Goal: Task Accomplishment & Management: Use online tool/utility

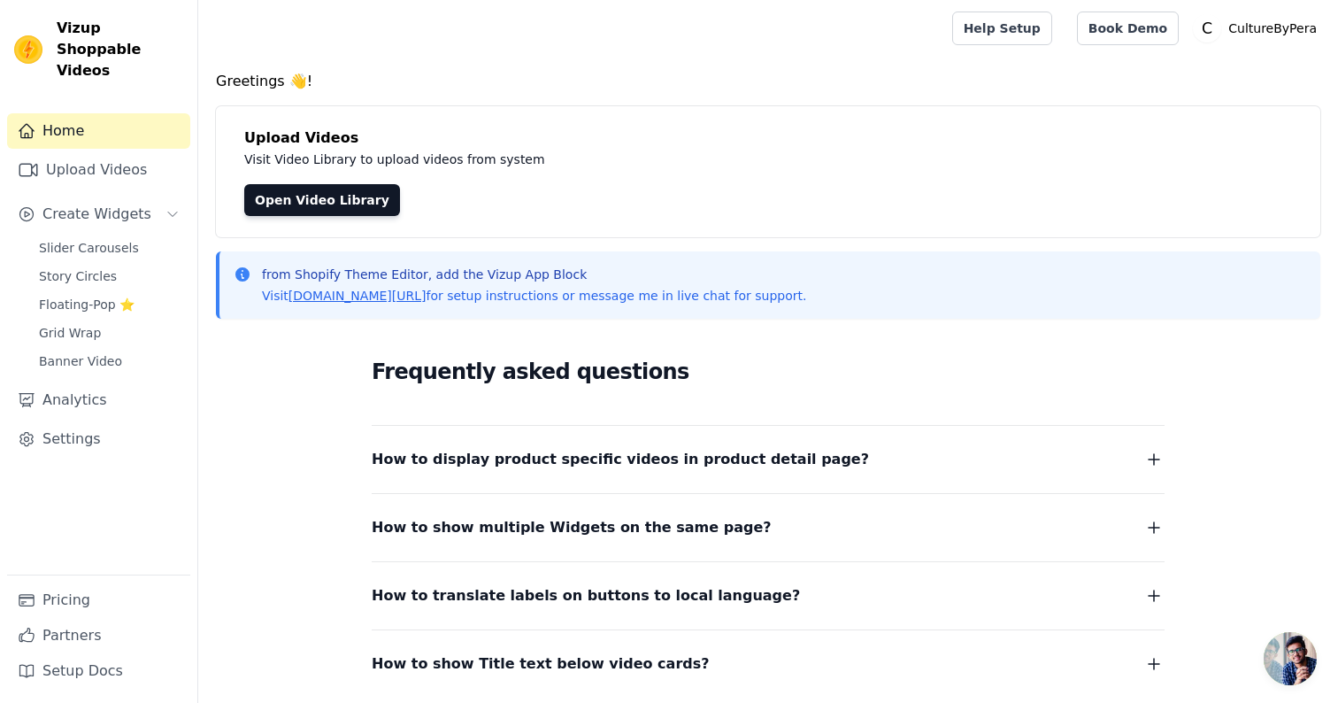
scroll to position [140, 0]
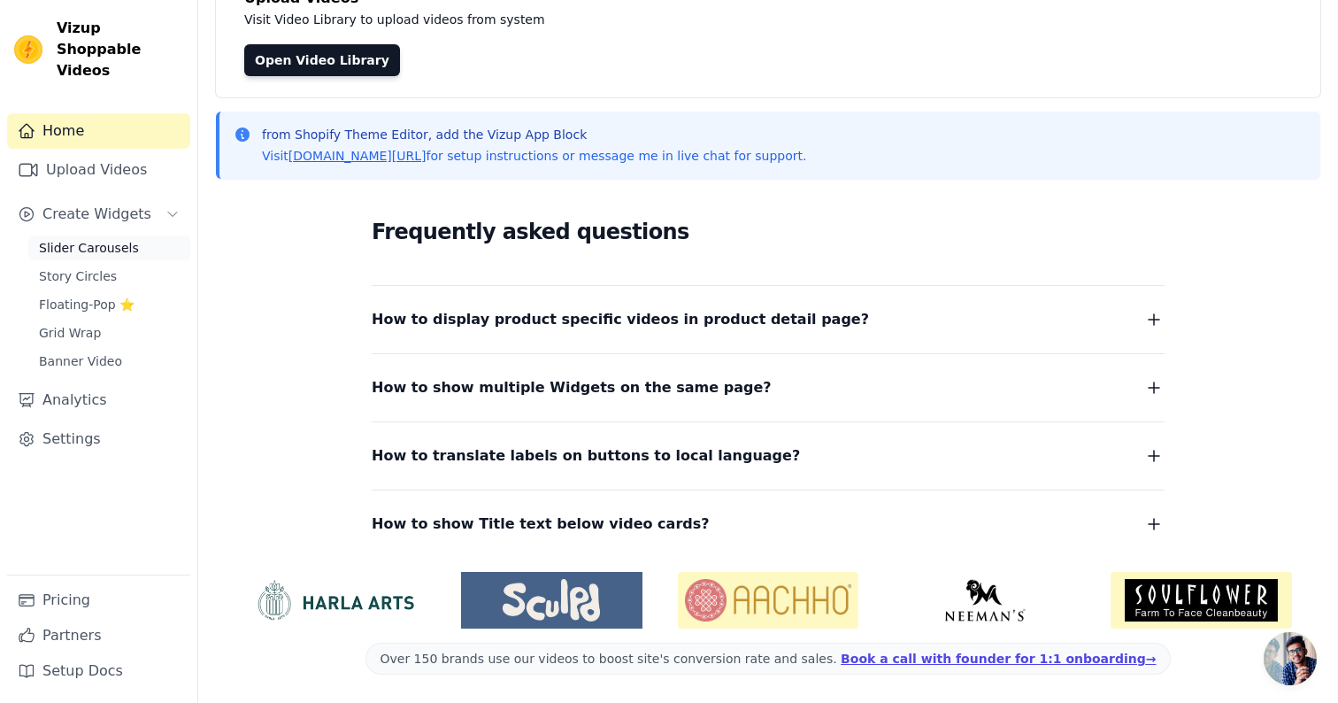
click at [96, 236] on link "Slider Carousels" at bounding box center [109, 247] width 162 height 25
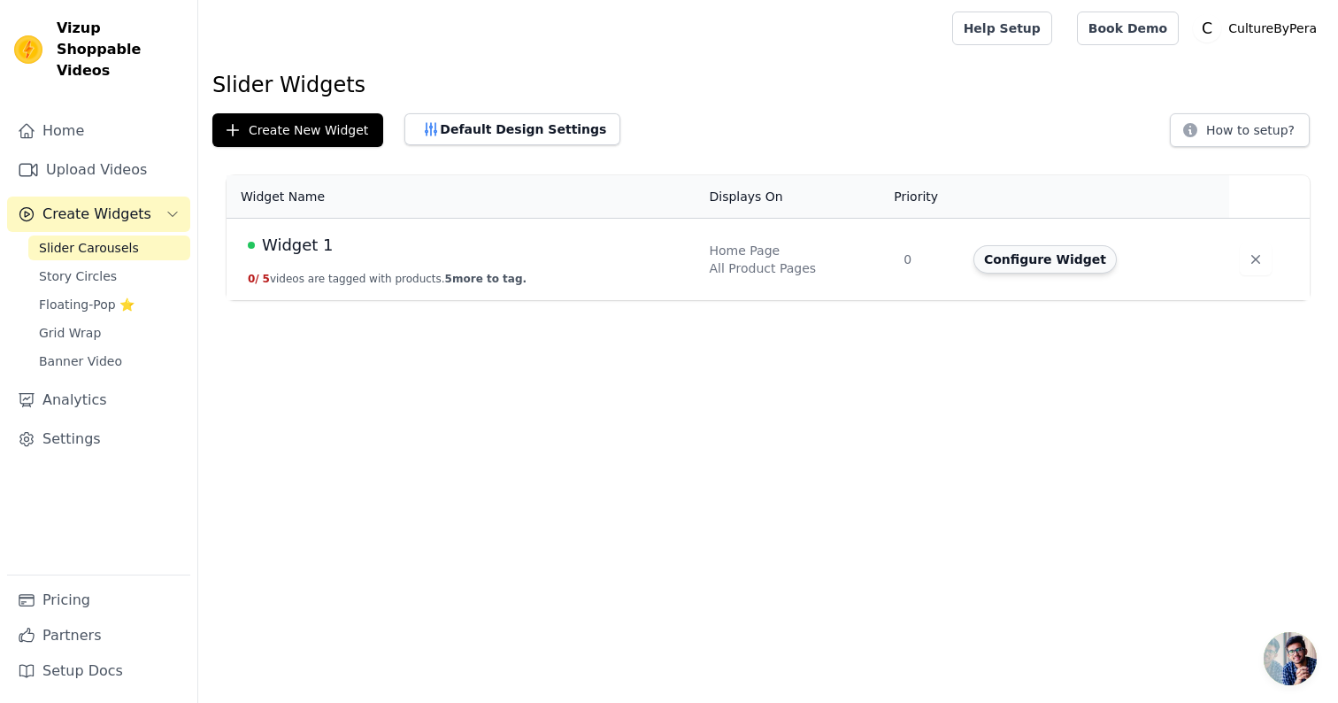
click at [1047, 258] on button "Configure Widget" at bounding box center [1044, 259] width 143 height 28
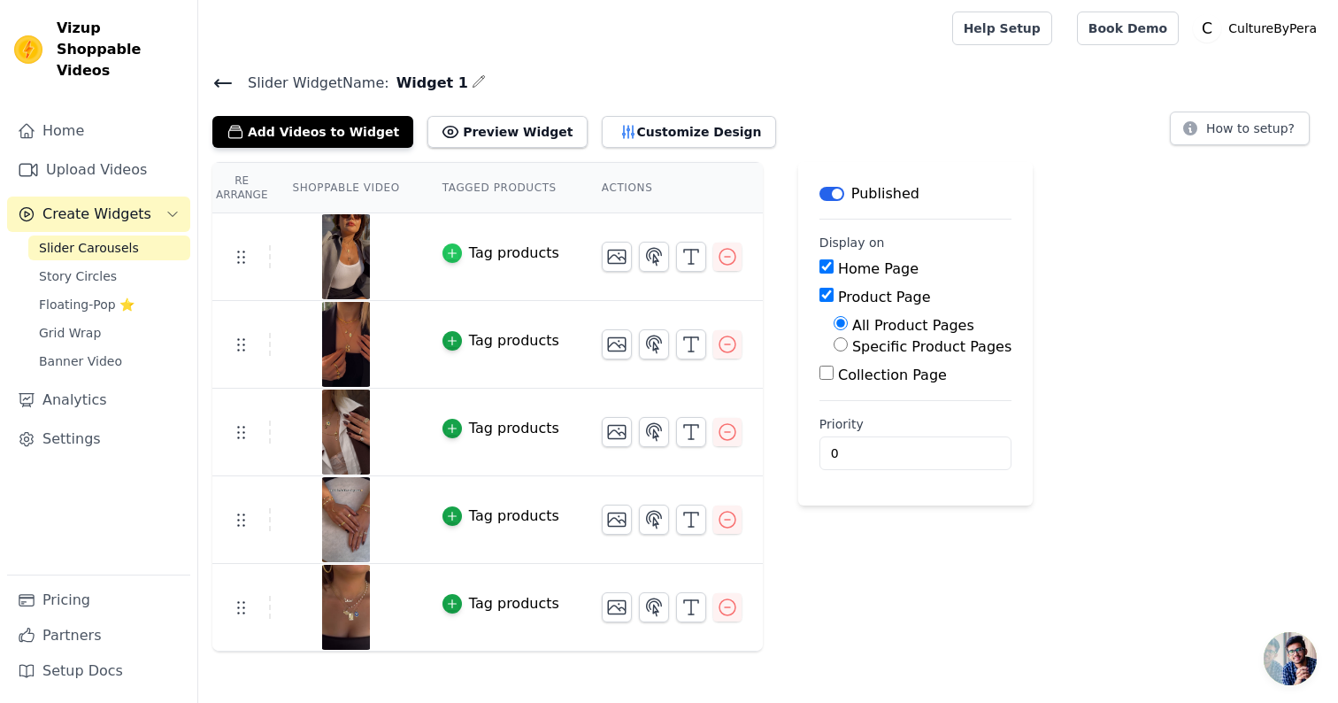
click at [457, 250] on icon "button" at bounding box center [452, 253] width 12 height 12
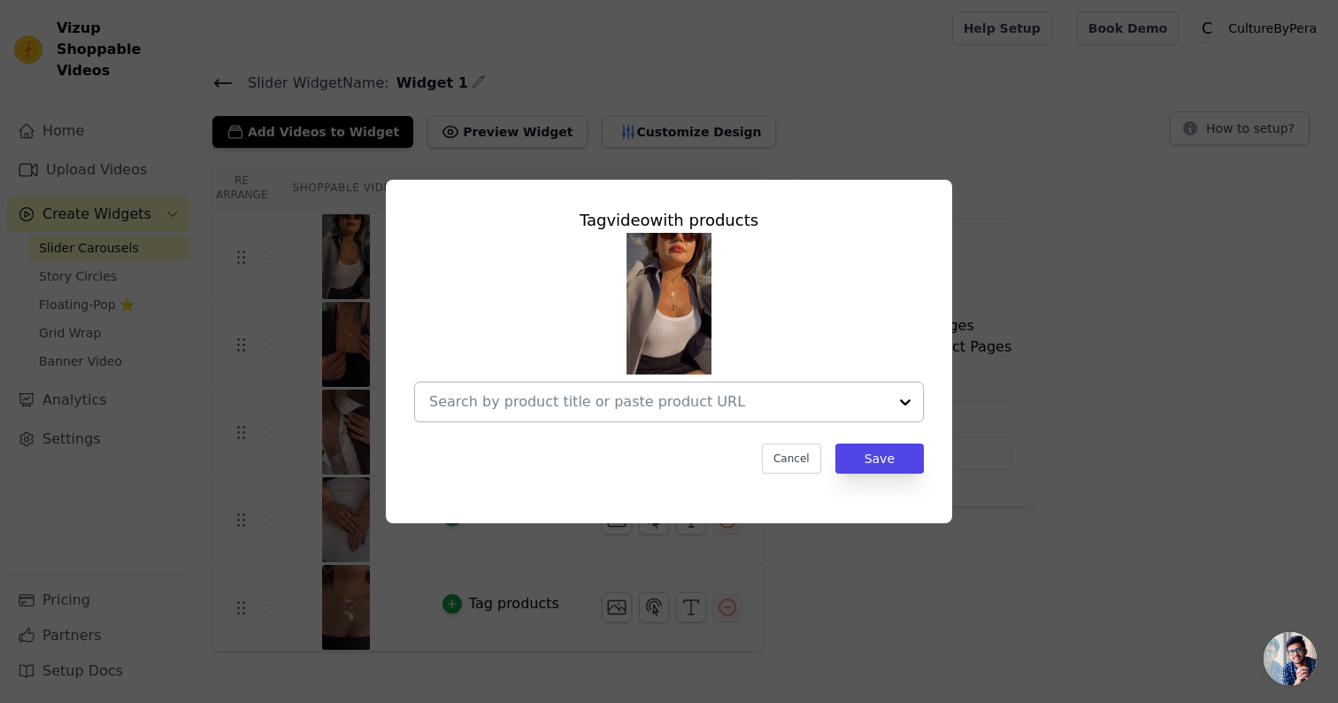
click at [597, 401] on input "text" at bounding box center [658, 401] width 458 height 21
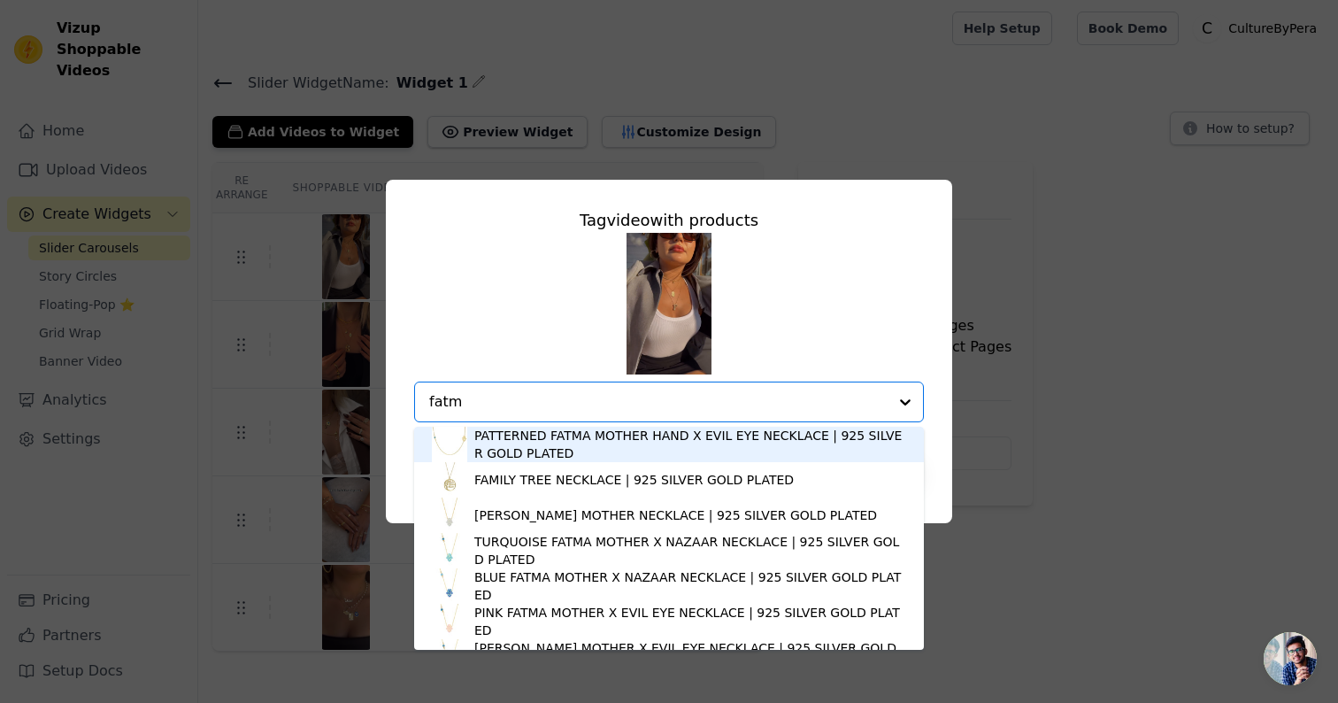
type input "fatma"
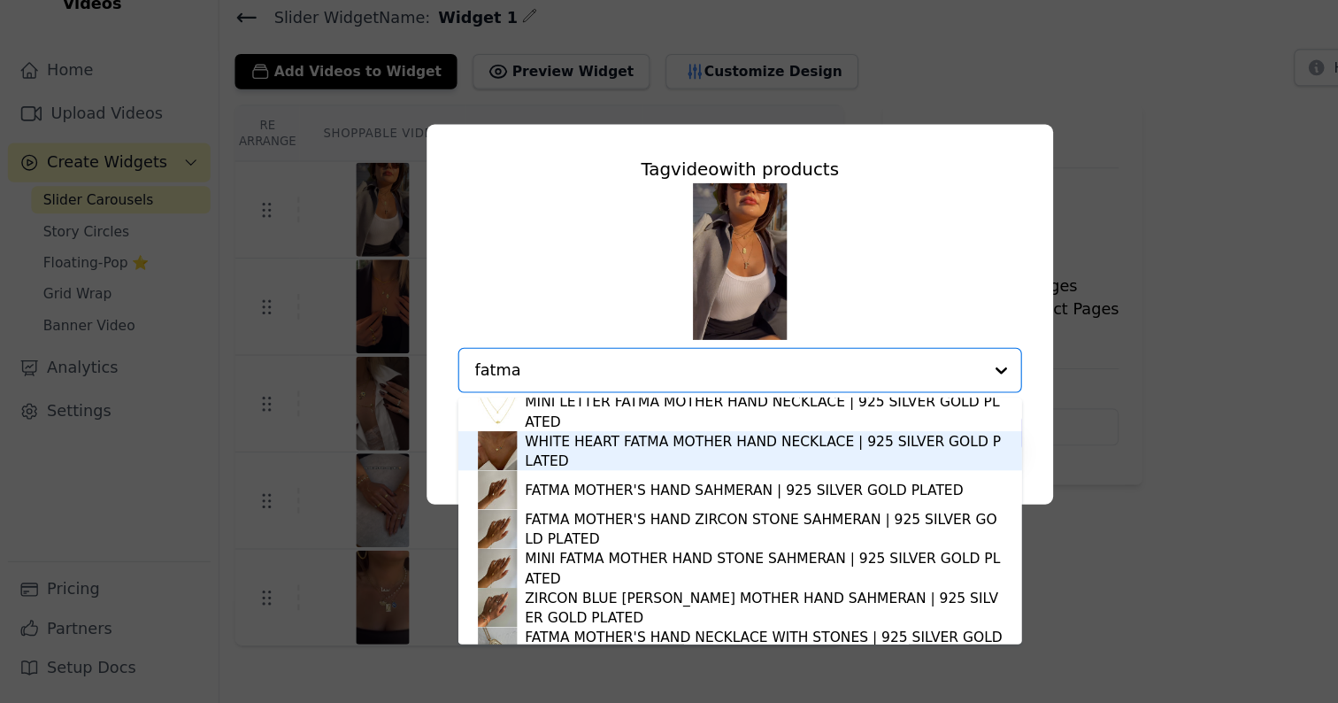
scroll to position [915, 0]
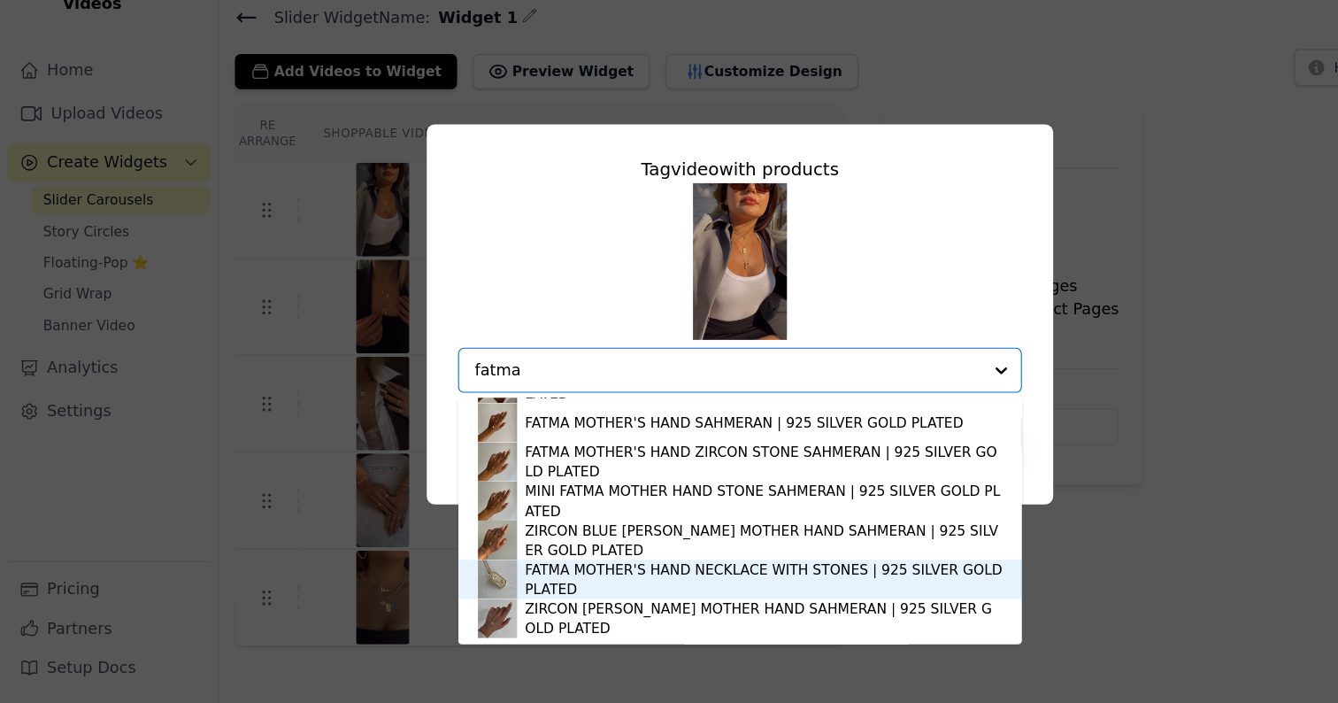
click at [540, 582] on div "FATMA MOTHER'S HAND NECKLACE WITH STONES | 925 SILVER GOLD PLATED" at bounding box center [690, 590] width 432 height 35
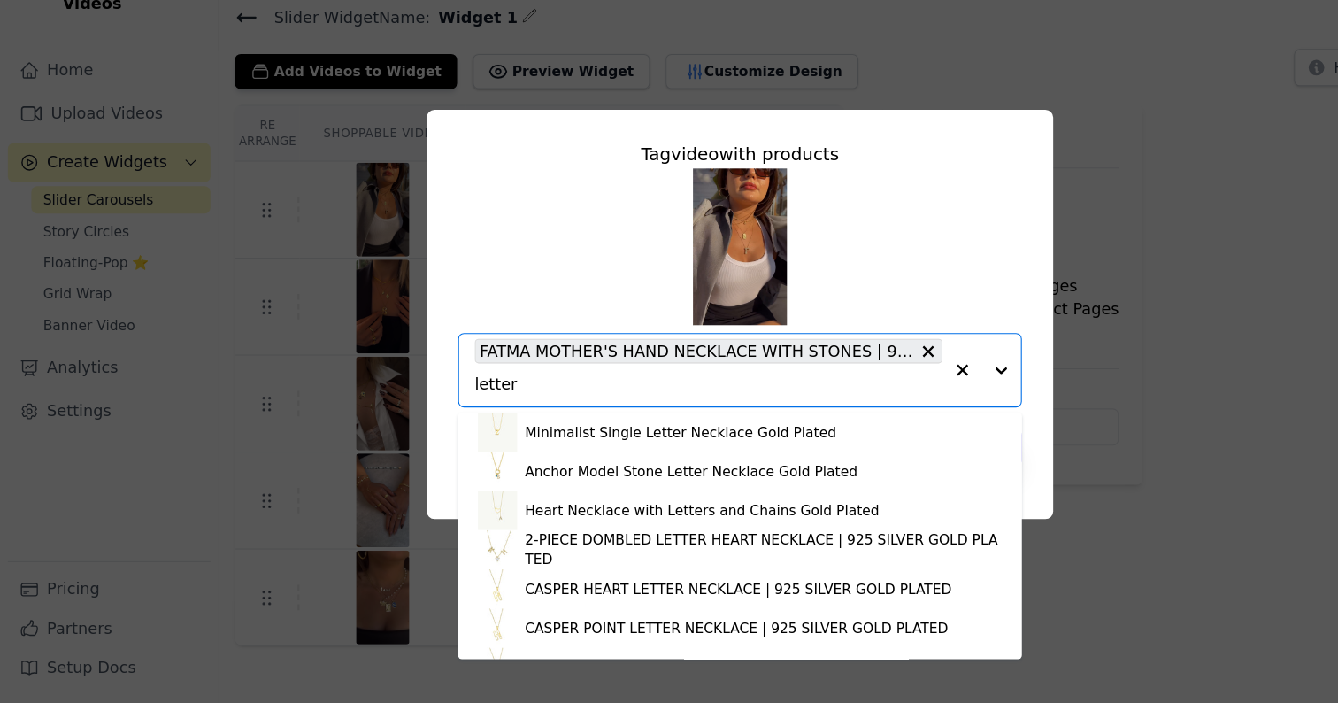
scroll to position [0, 0]
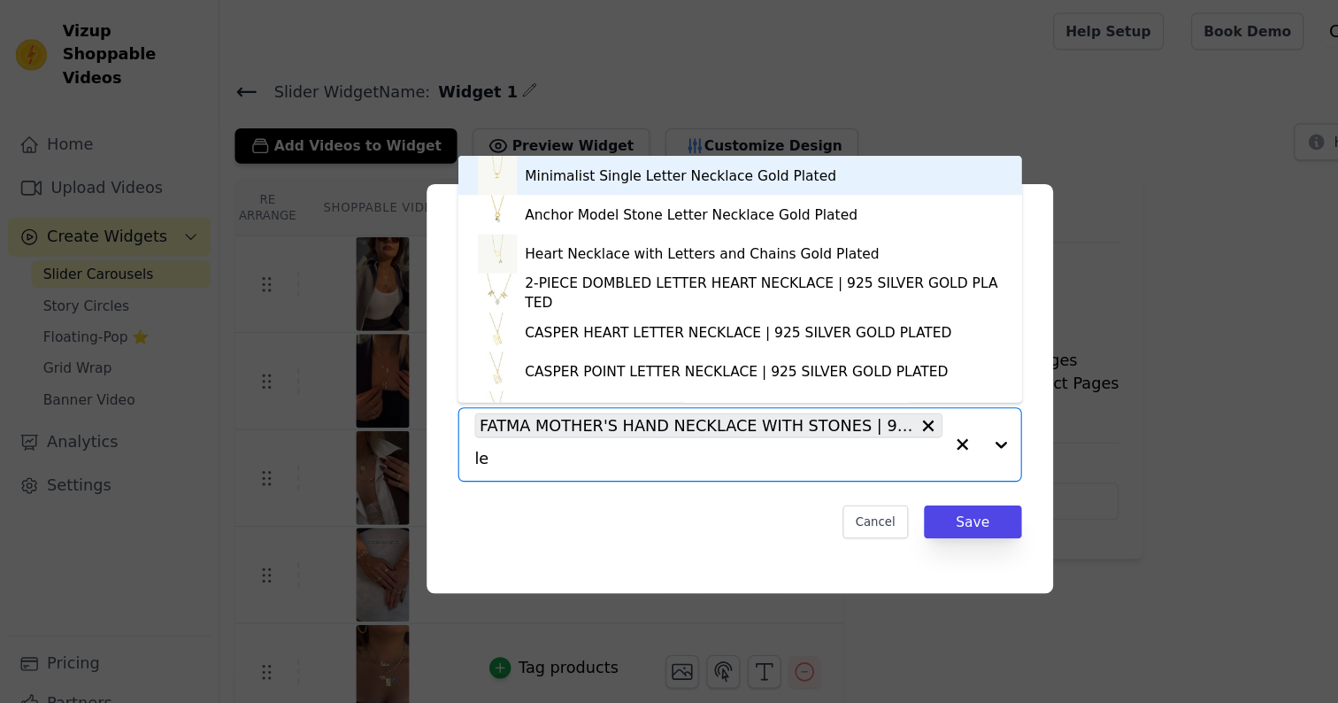
type input "l"
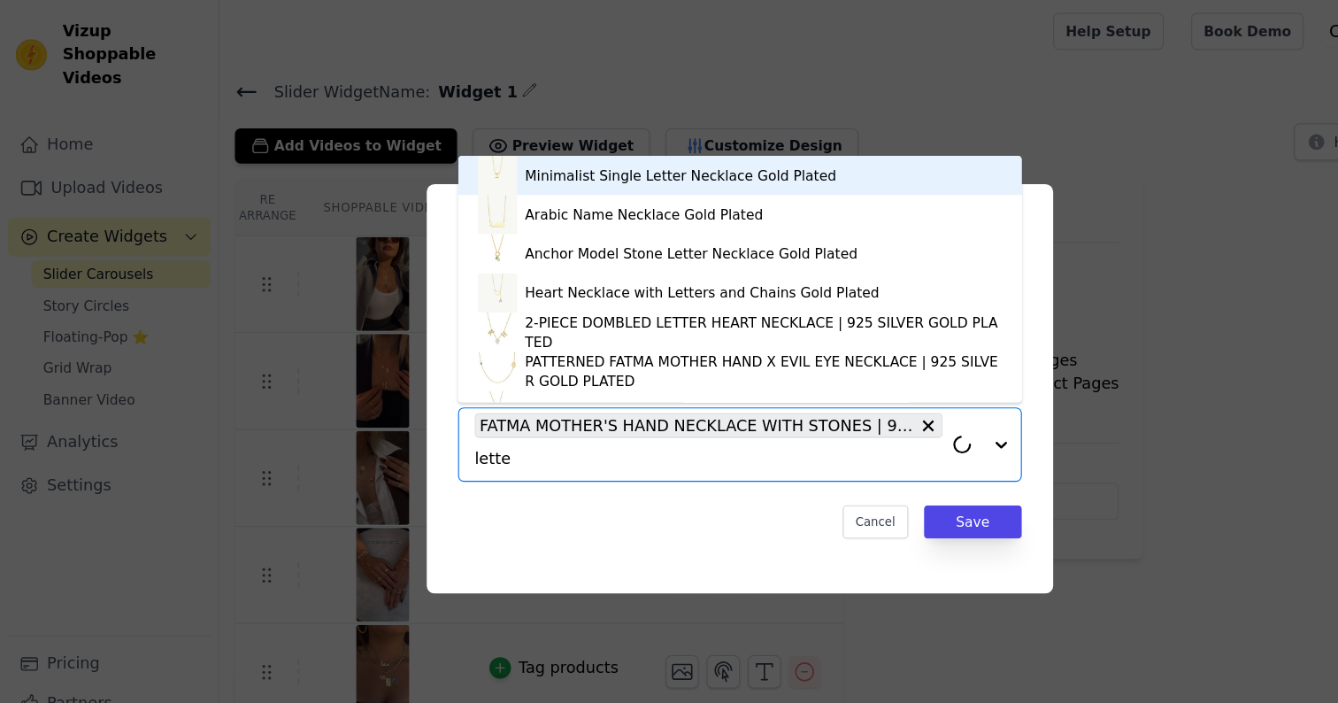
type input "letter"
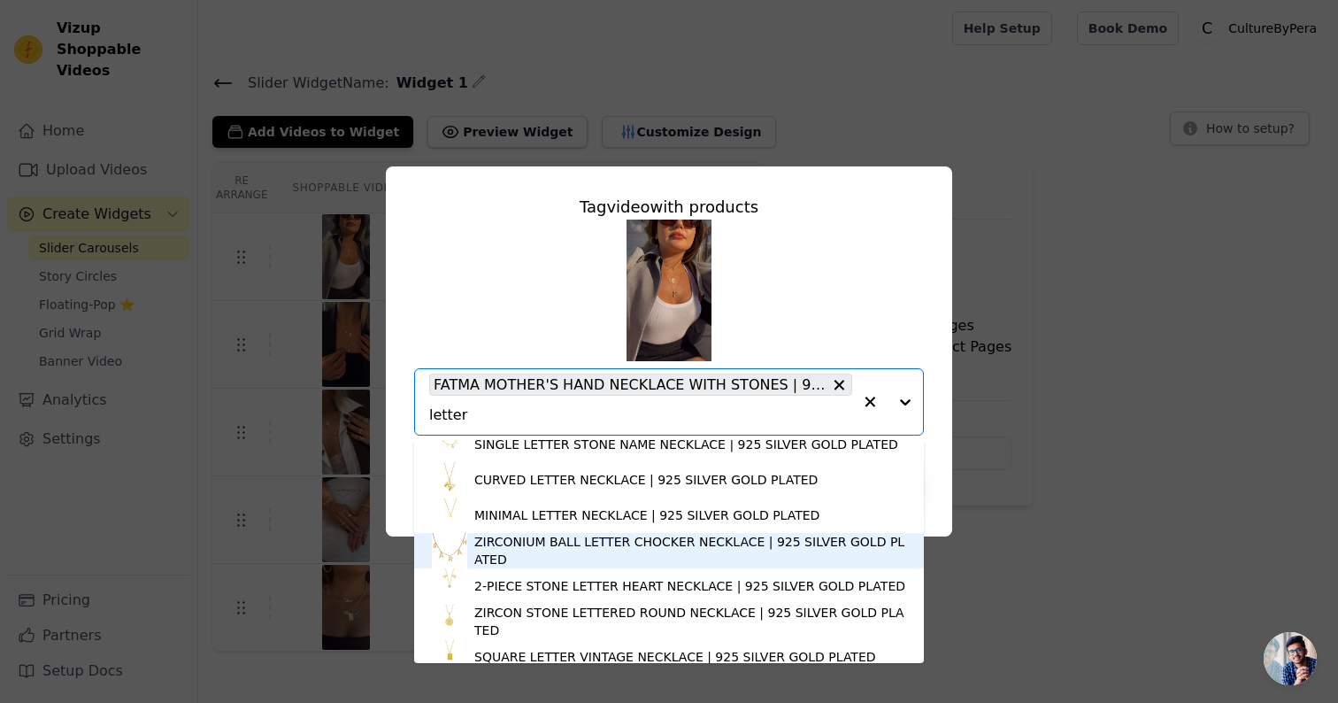
scroll to position [2386, 0]
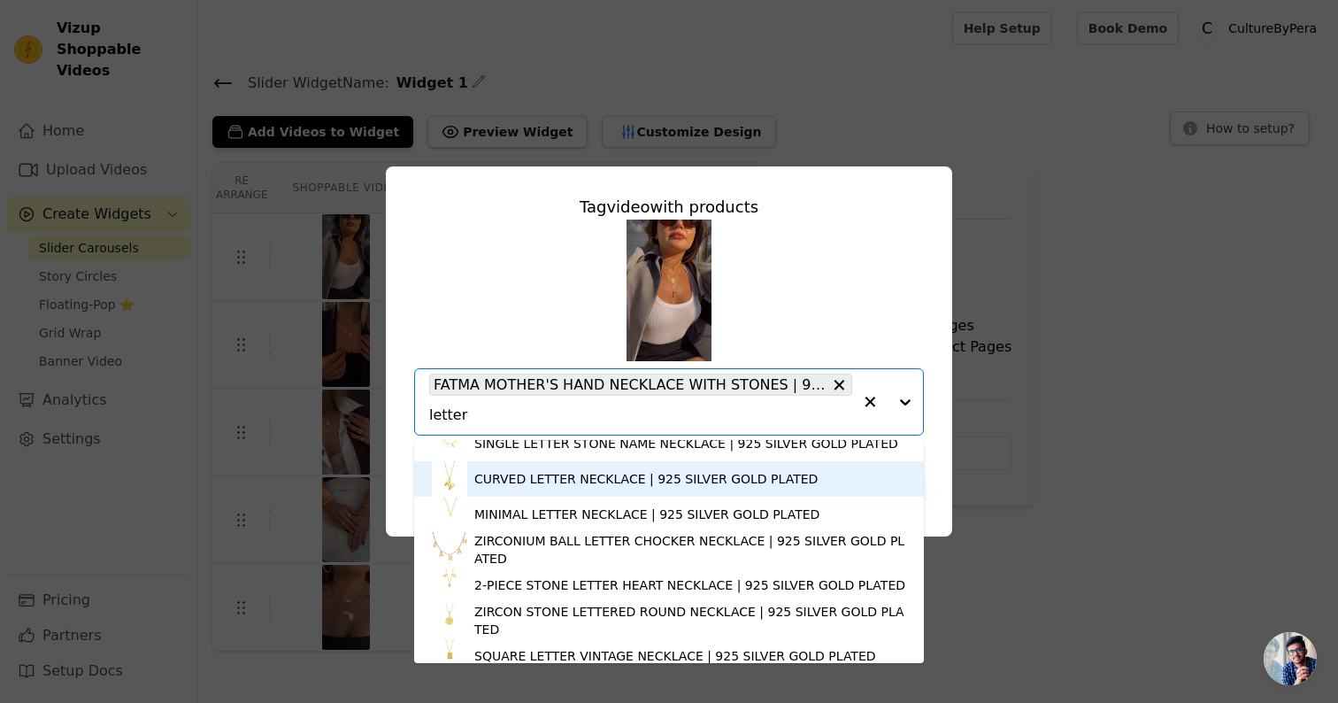
click at [574, 477] on div "CURVED LETTER NECKLACE | 925 SILVER GOLD PLATED" at bounding box center [645, 479] width 343 height 18
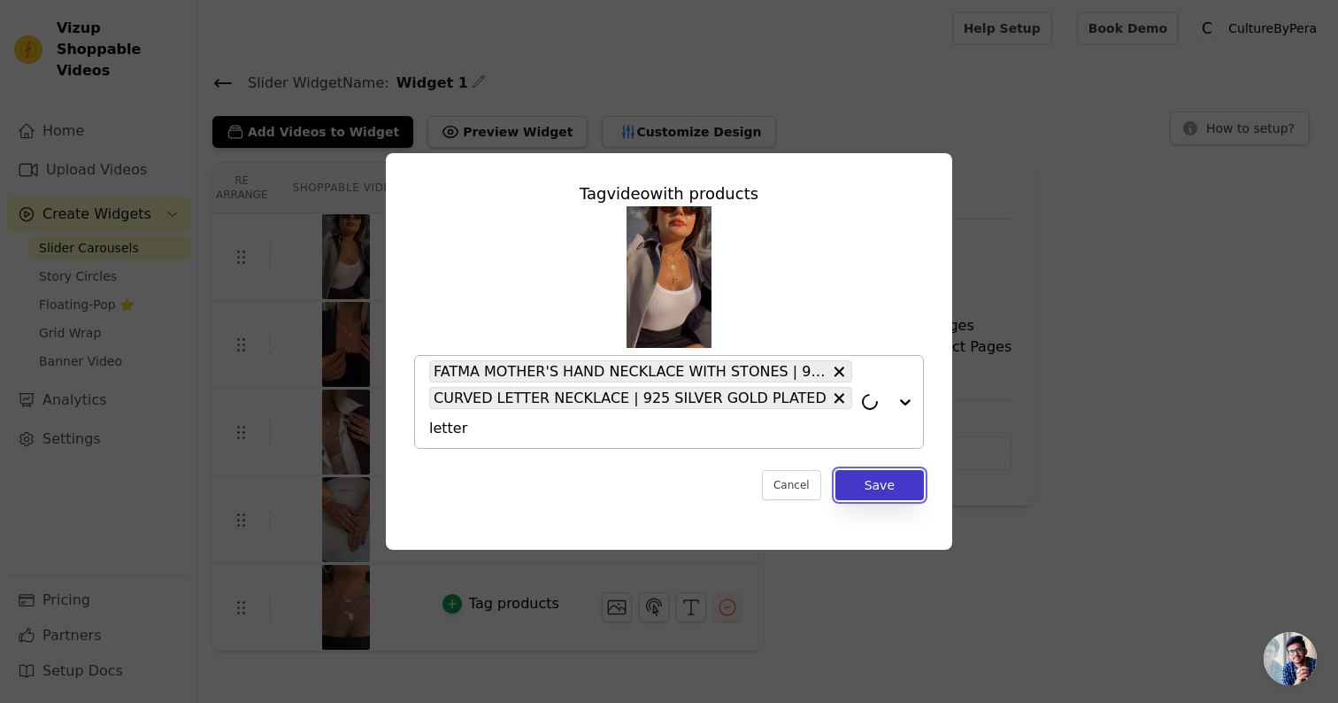
click at [894, 495] on button "Save" at bounding box center [879, 485] width 88 height 30
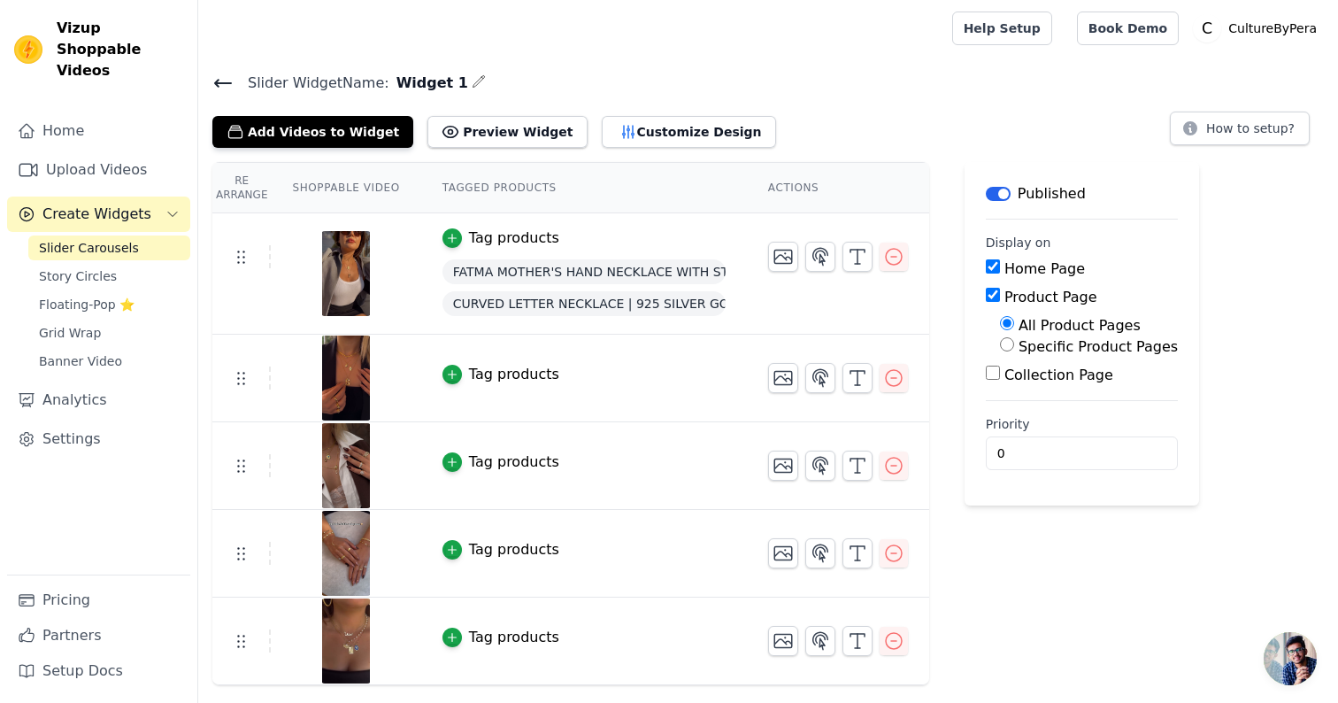
click at [487, 376] on div "Tag products" at bounding box center [514, 374] width 90 height 21
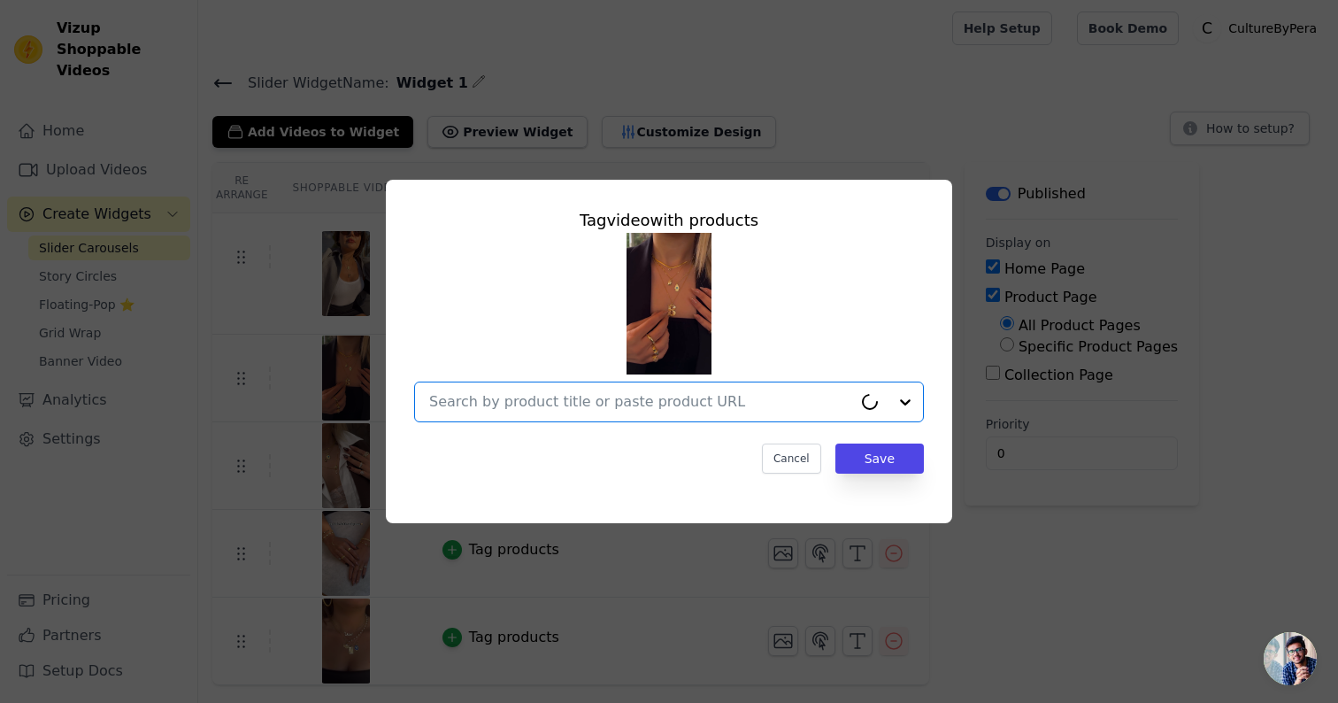
click at [618, 395] on input "text" at bounding box center [640, 401] width 423 height 21
click at [618, 395] on input "text" at bounding box center [658, 401] width 458 height 21
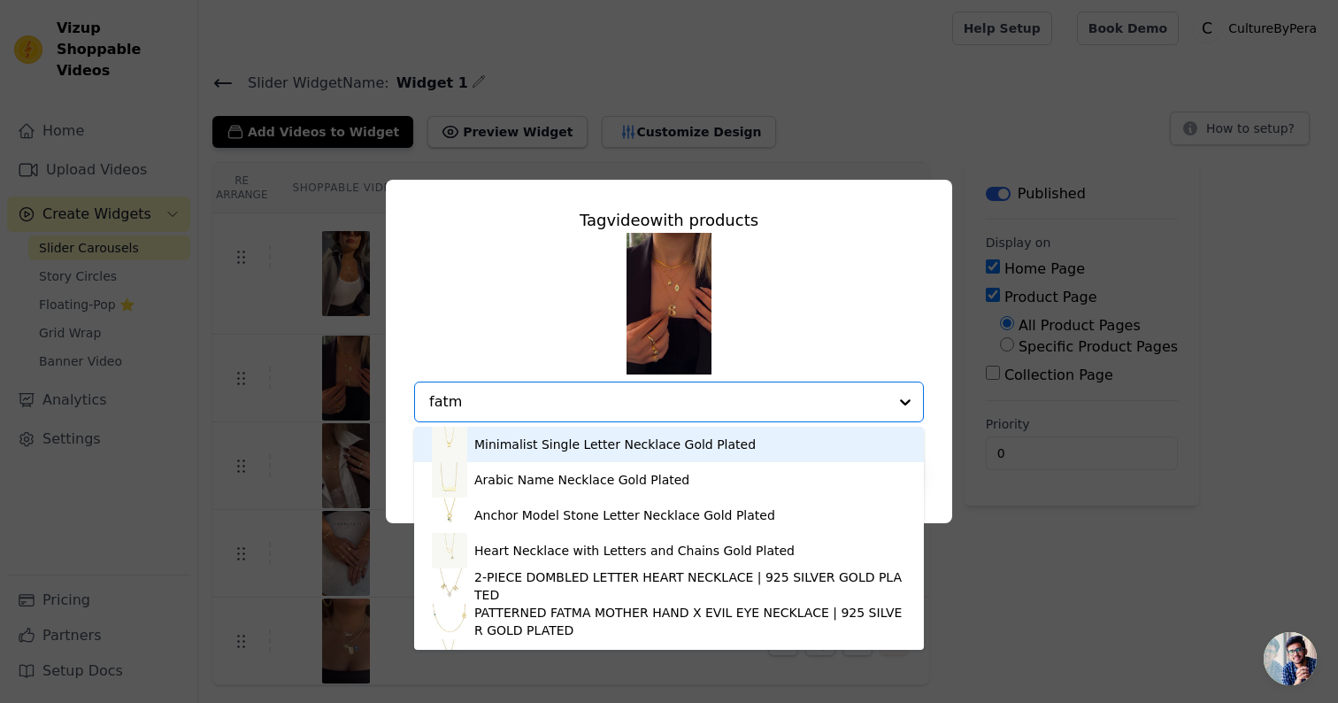
type input "fatma"
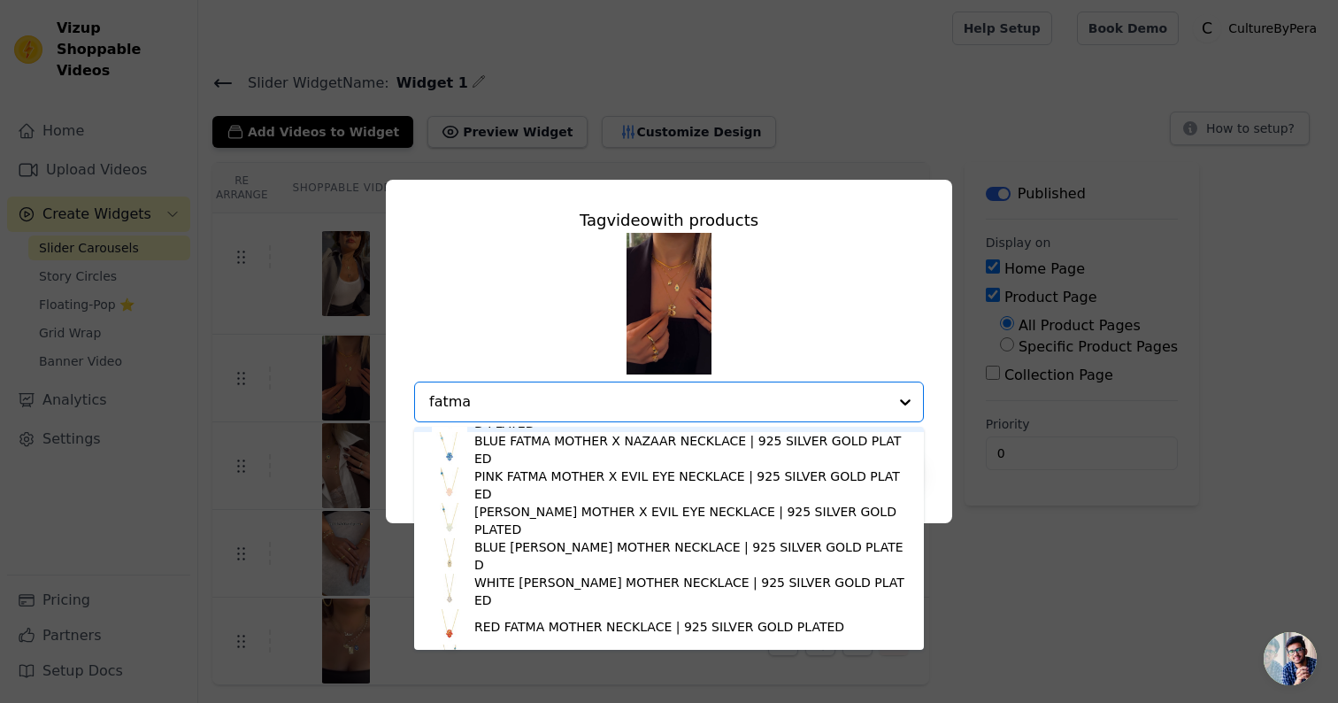
scroll to position [135, 0]
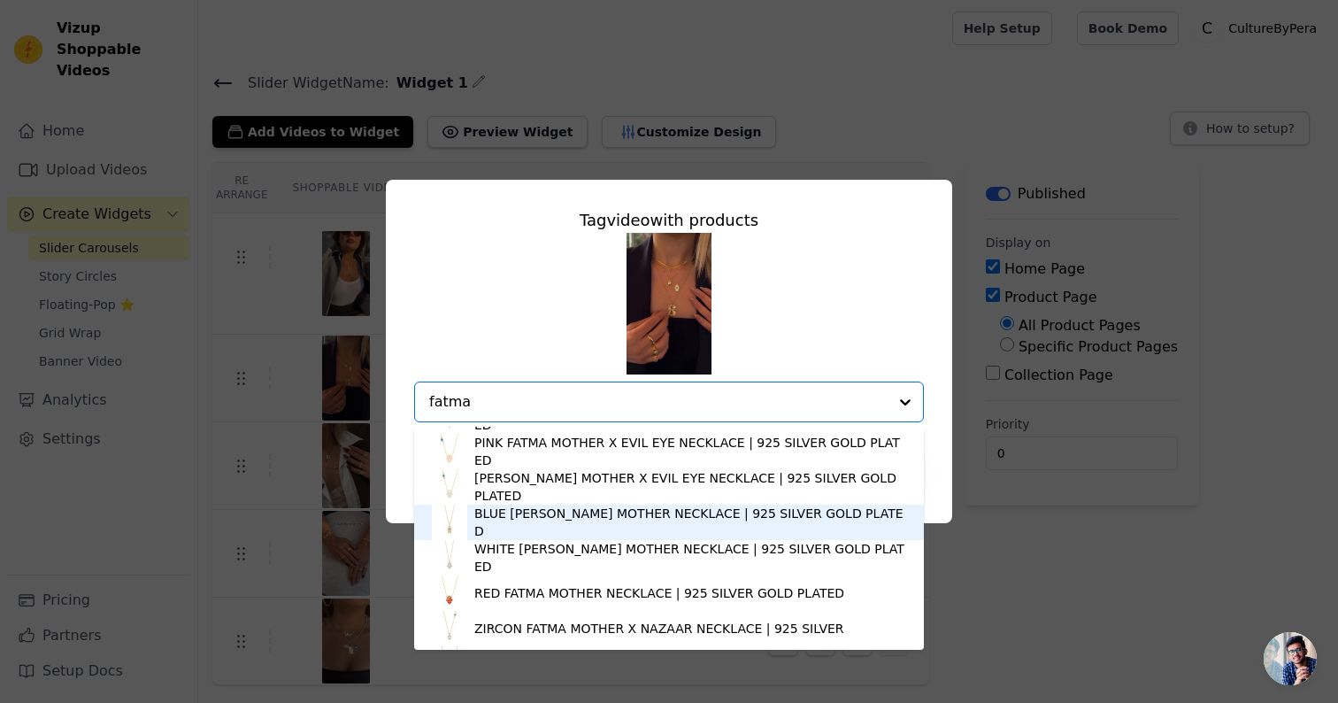
click at [540, 522] on div "BLUE [PERSON_NAME] MOTHER NECKLACE | 925 SILVER GOLD PLATED" at bounding box center [690, 521] width 432 height 35
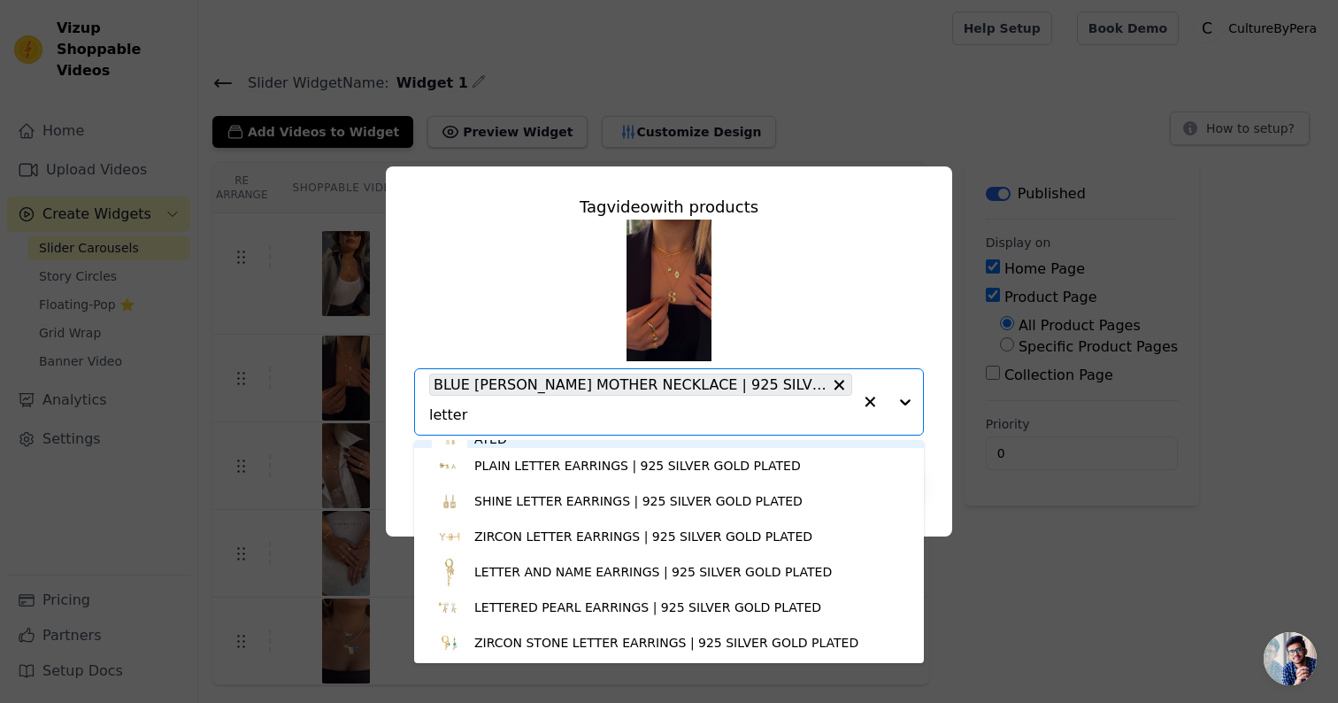
scroll to position [3322, 0]
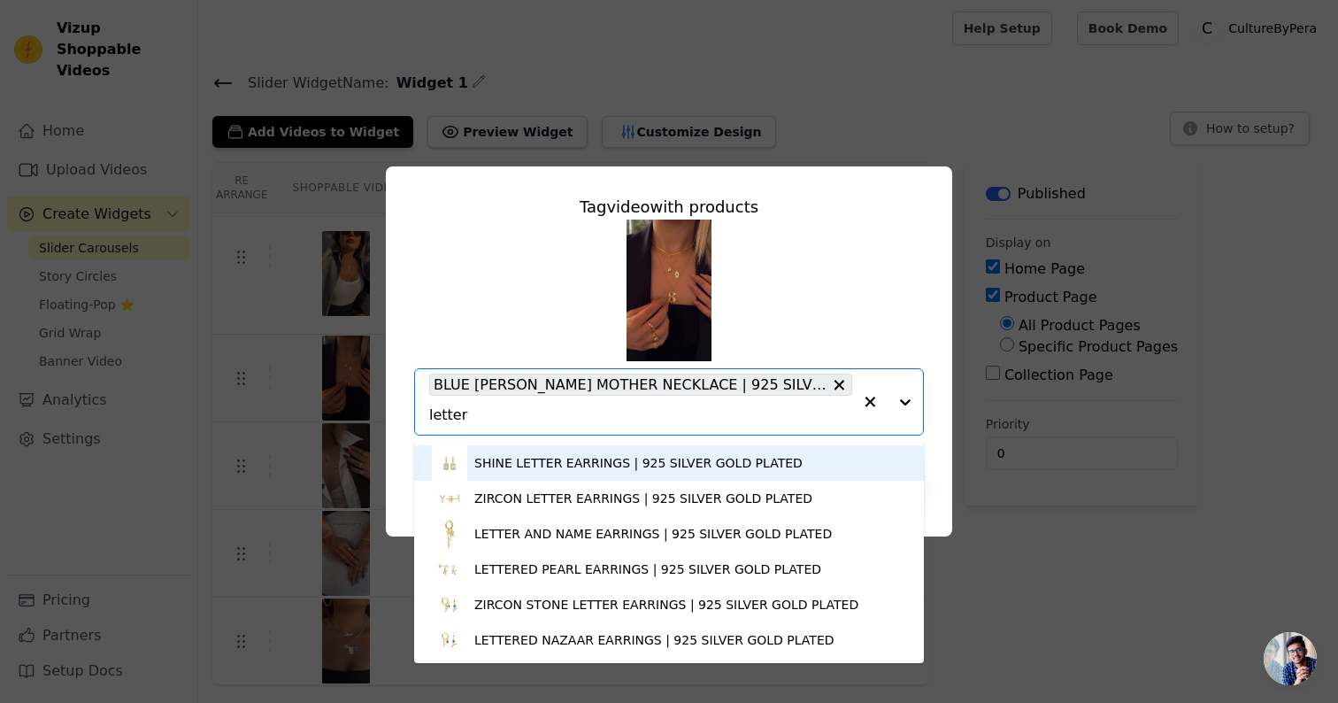
type input "letter"
click at [843, 266] on div "Minimalist Single Letter Necklace Gold Plated Anchor Model Stone Letter Necklac…" at bounding box center [669, 327] width 510 height 216
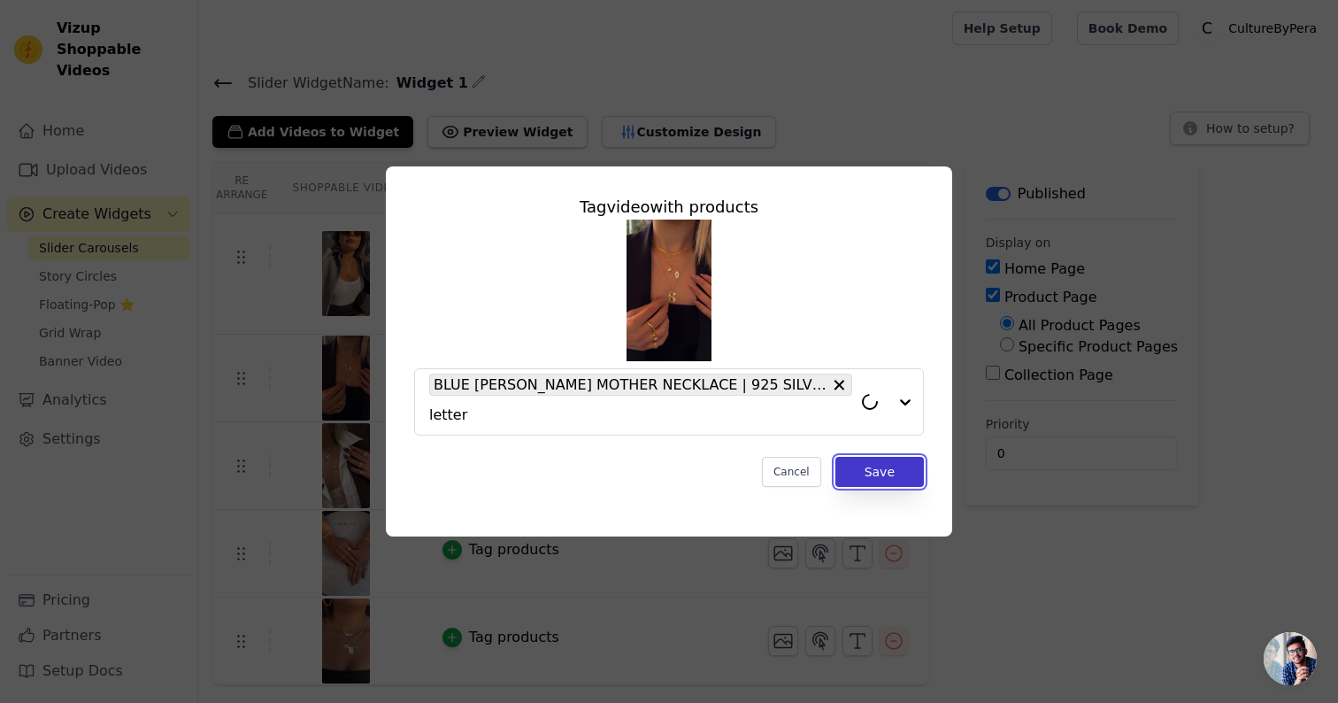
click at [903, 473] on button "Save" at bounding box center [879, 472] width 88 height 30
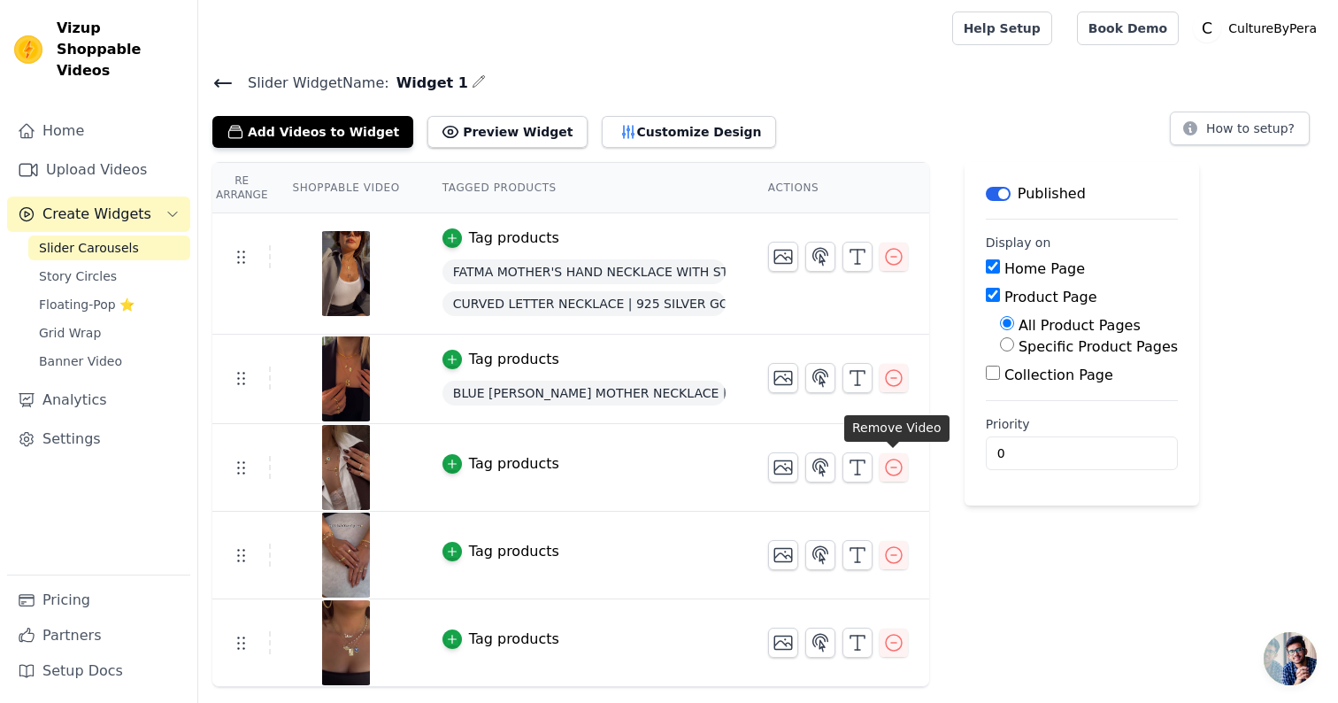
click at [529, 466] on div "Tag products" at bounding box center [514, 463] width 90 height 21
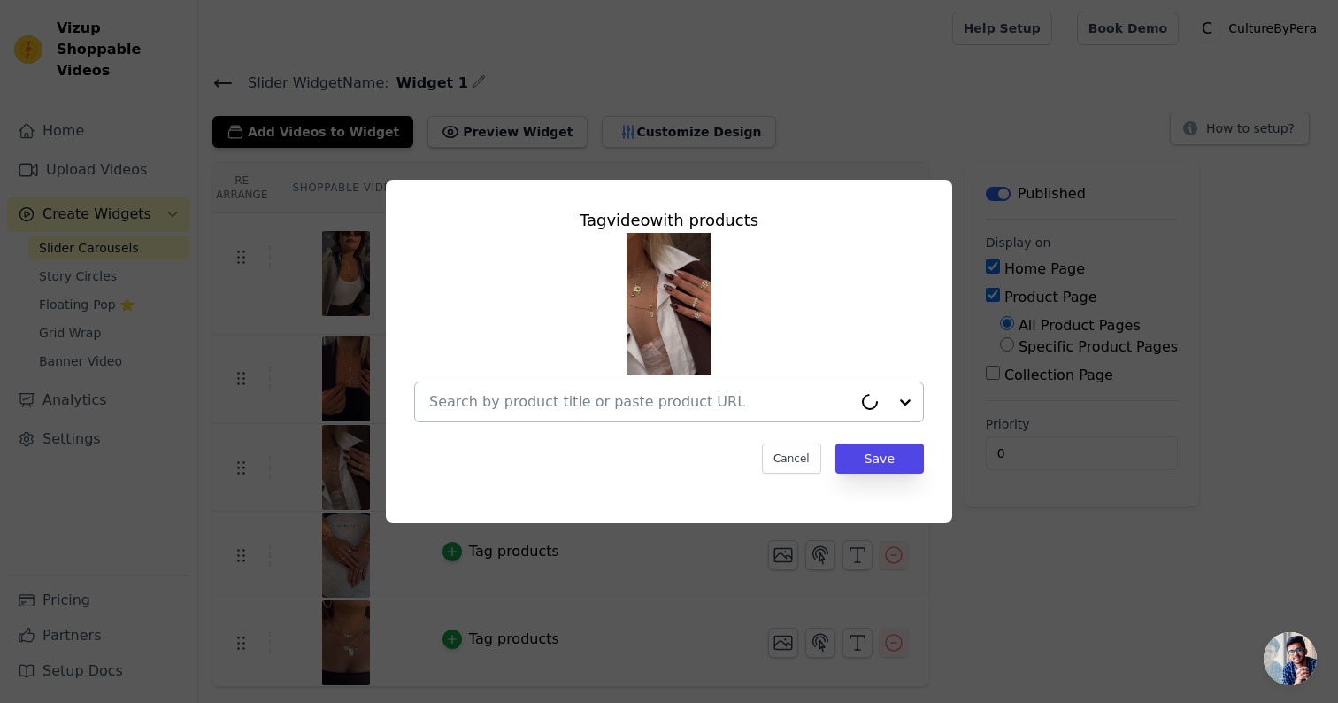
click at [591, 410] on input "text" at bounding box center [640, 401] width 423 height 21
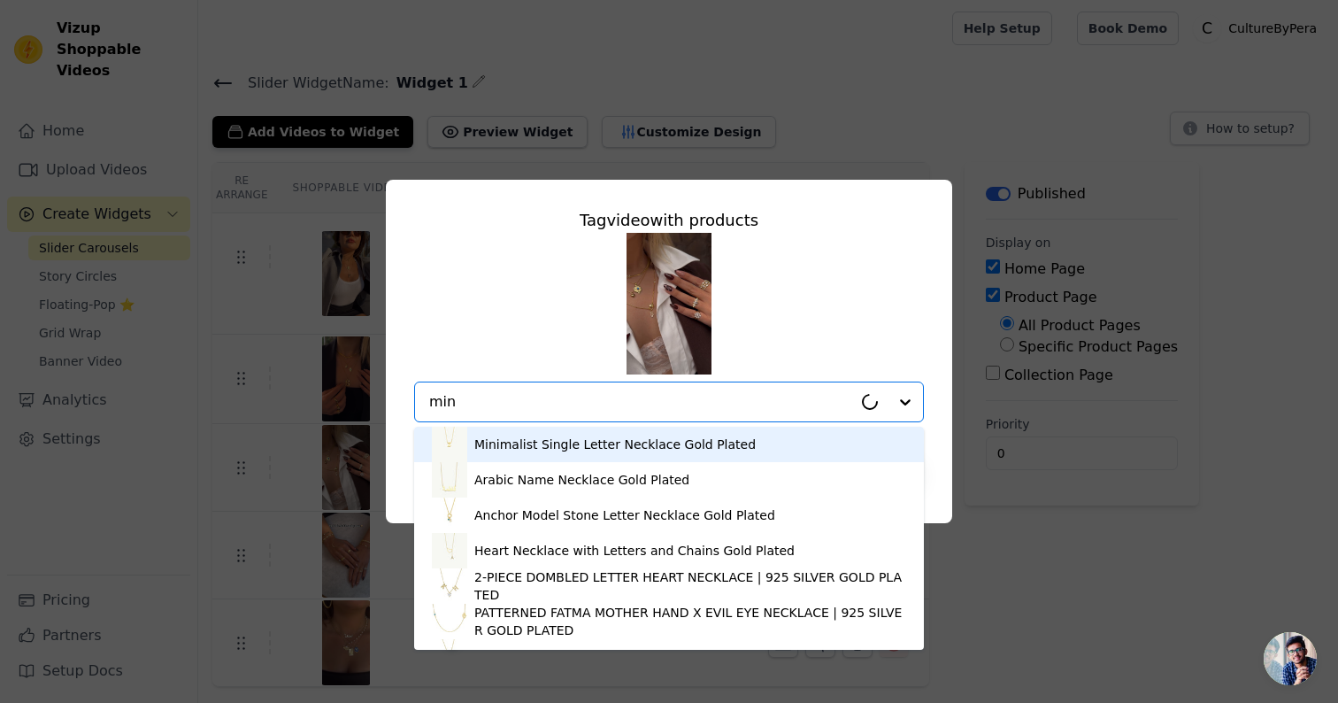
type input "mini"
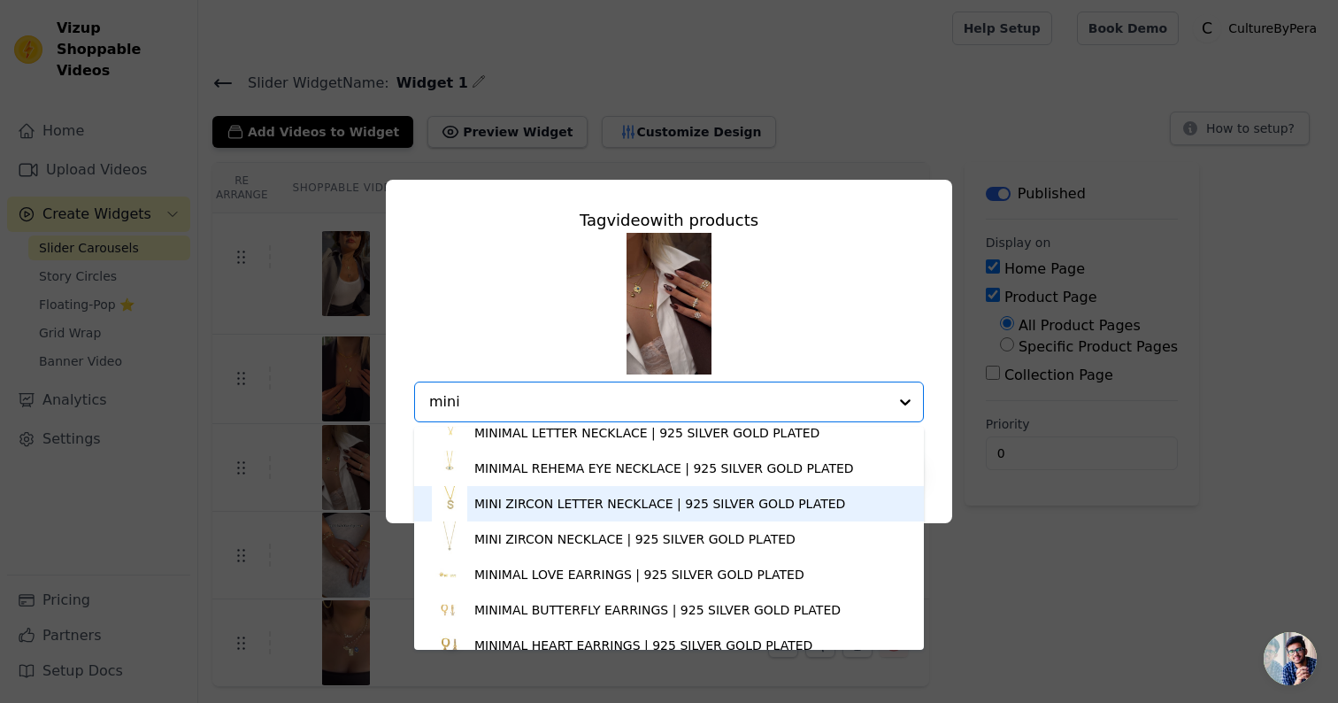
scroll to position [583, 0]
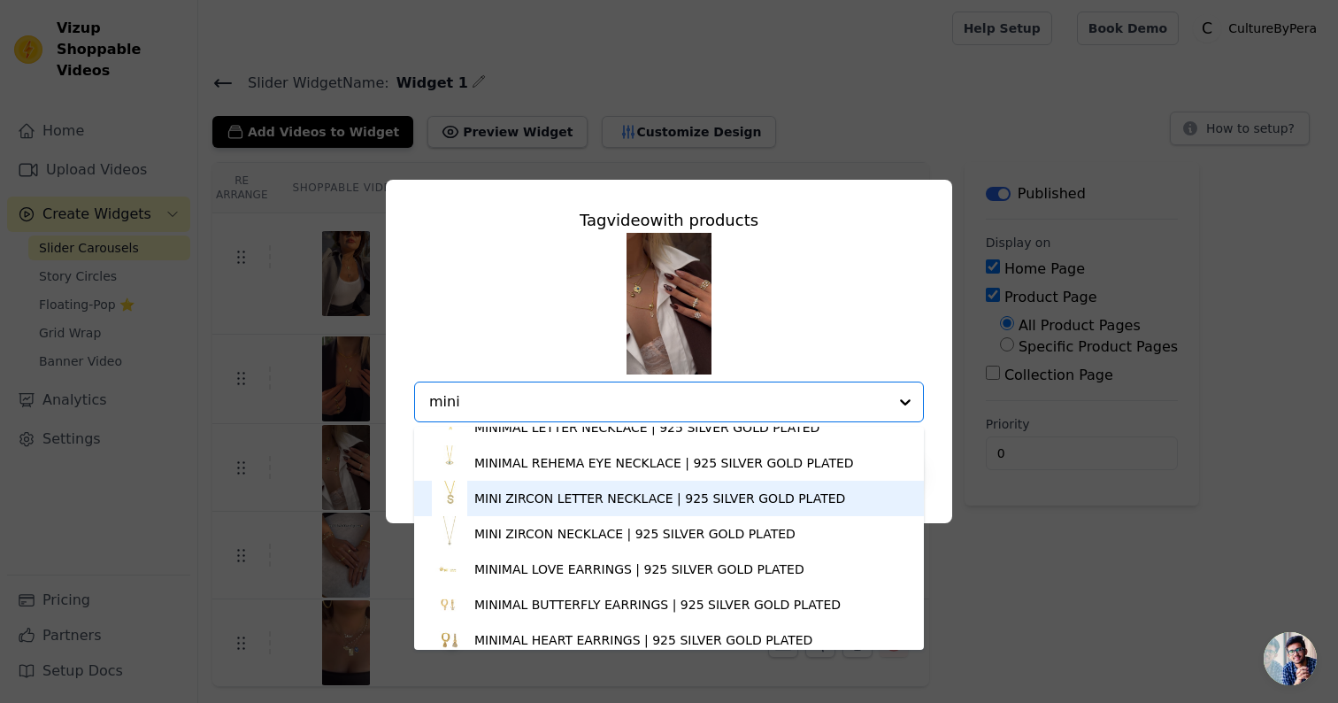
click at [543, 498] on div "MINI ZIRCON LETTER NECKLACE | 925 SILVER GOLD PLATED" at bounding box center [659, 498] width 371 height 18
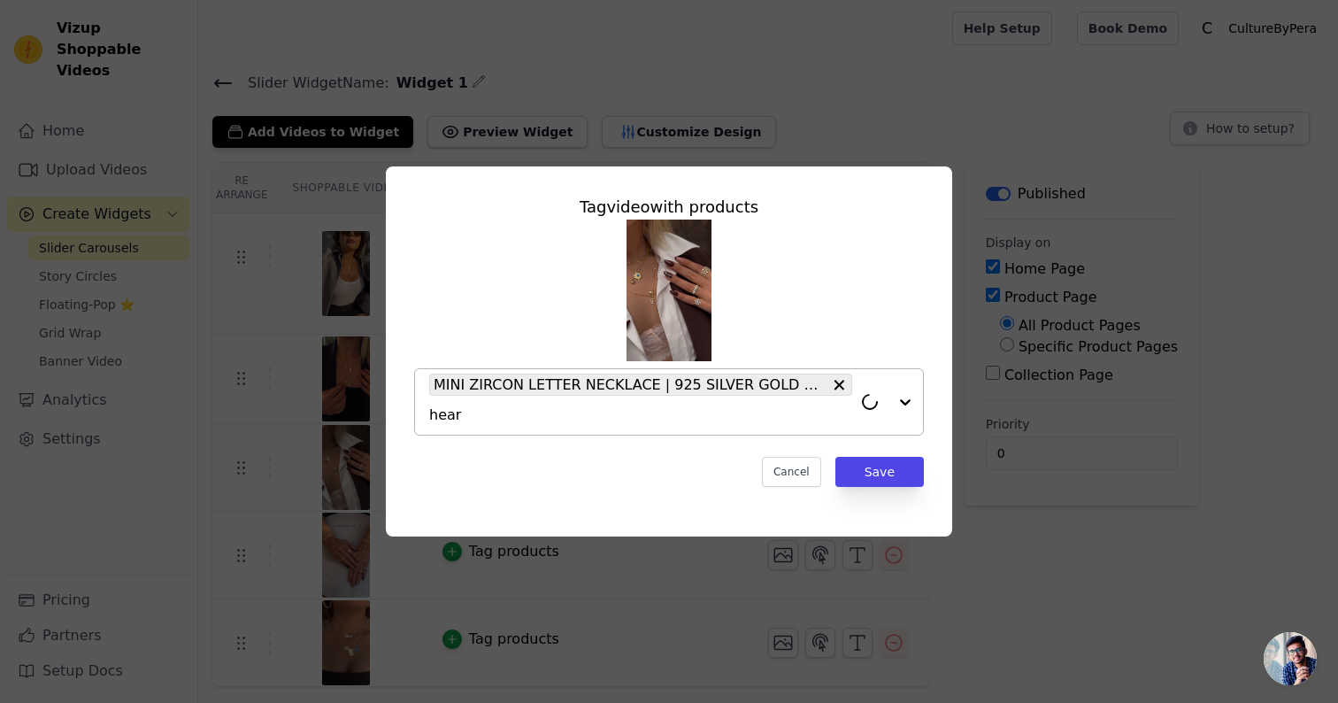
type input "heart"
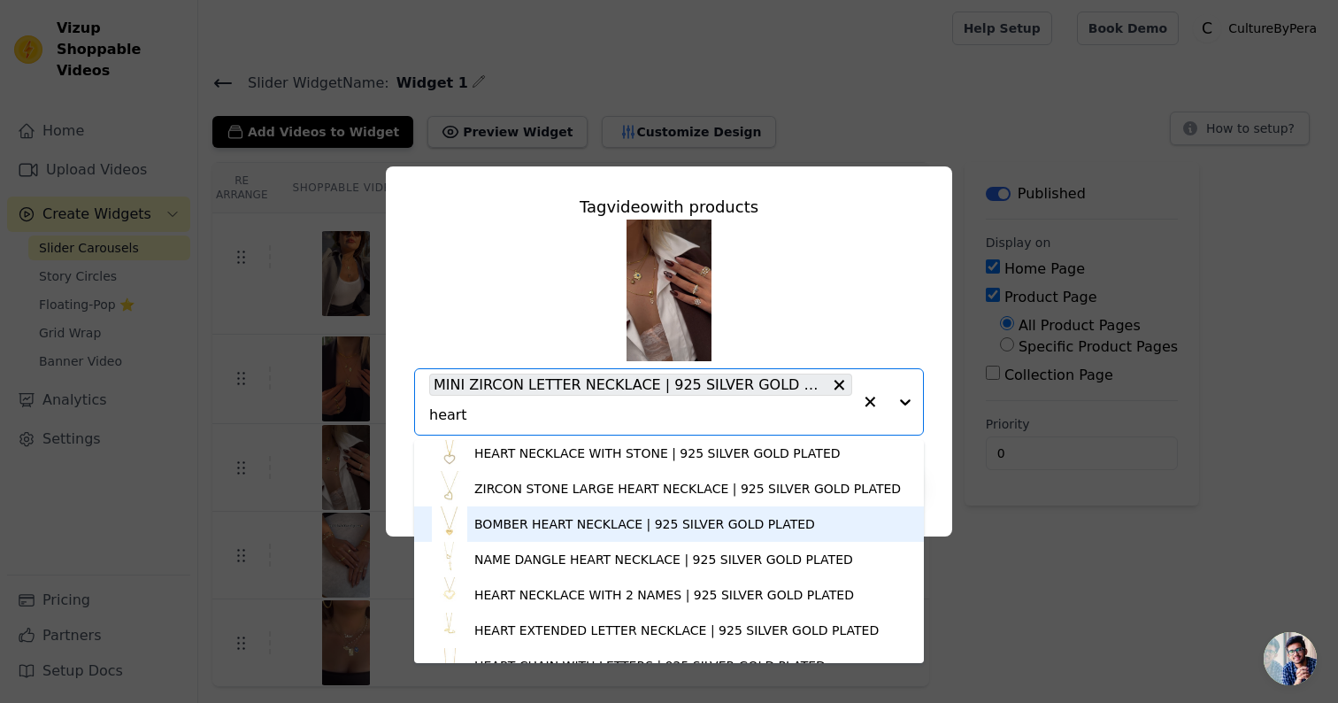
scroll to position [575, 0]
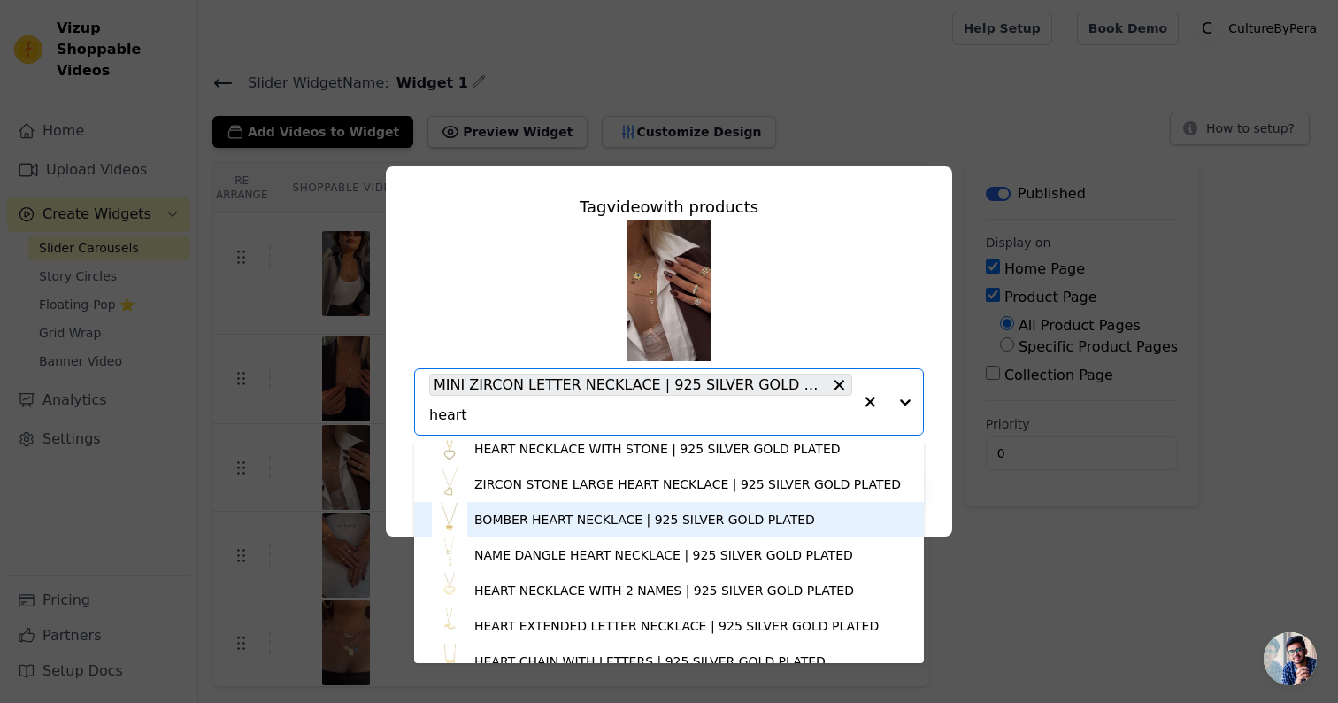
click at [564, 520] on div "BOMBER HEART NECKLACE | 925 SILVER GOLD PLATED" at bounding box center [644, 520] width 341 height 18
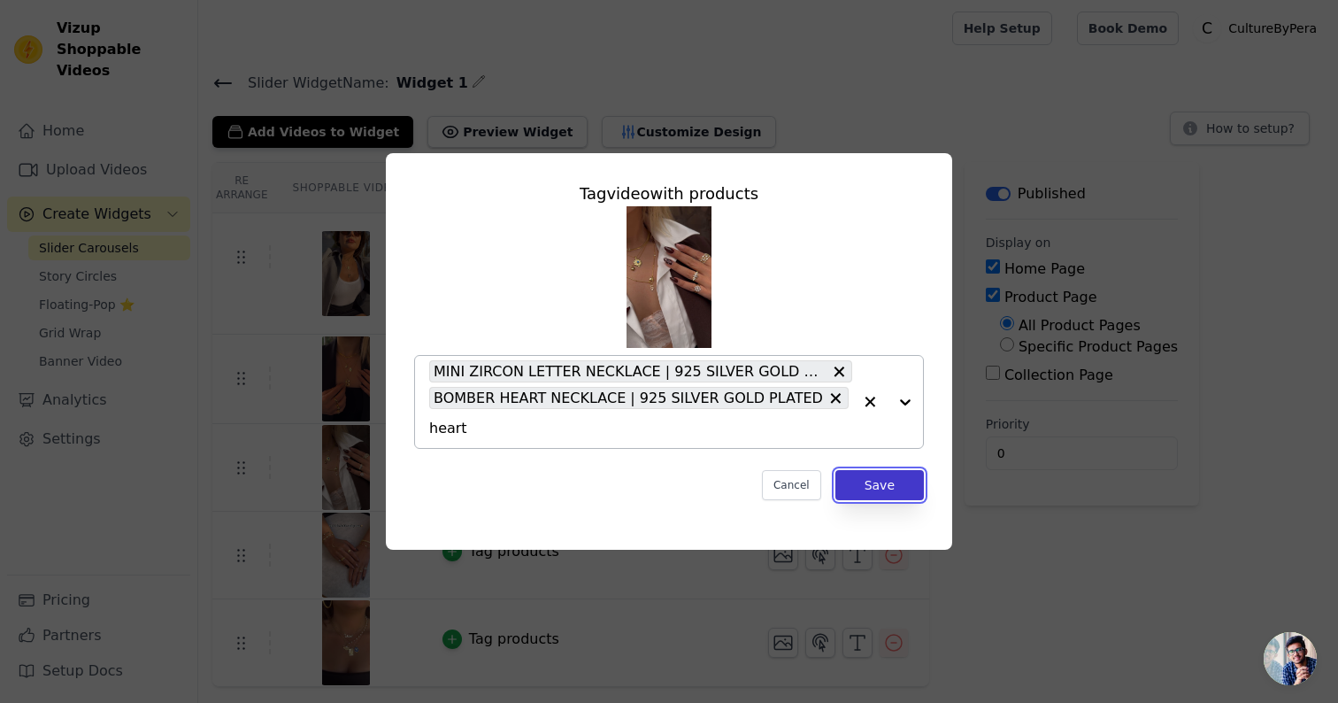
click at [903, 481] on button "Save" at bounding box center [879, 485] width 88 height 30
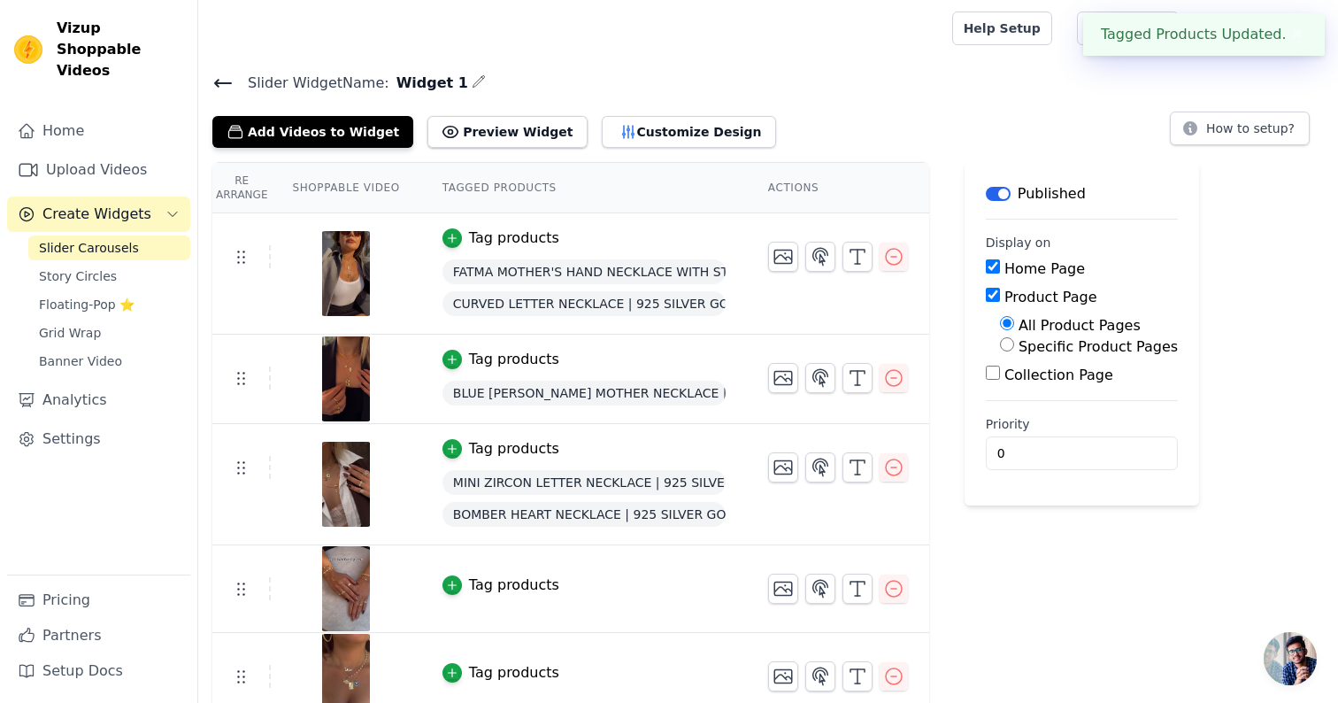
scroll to position [17, 0]
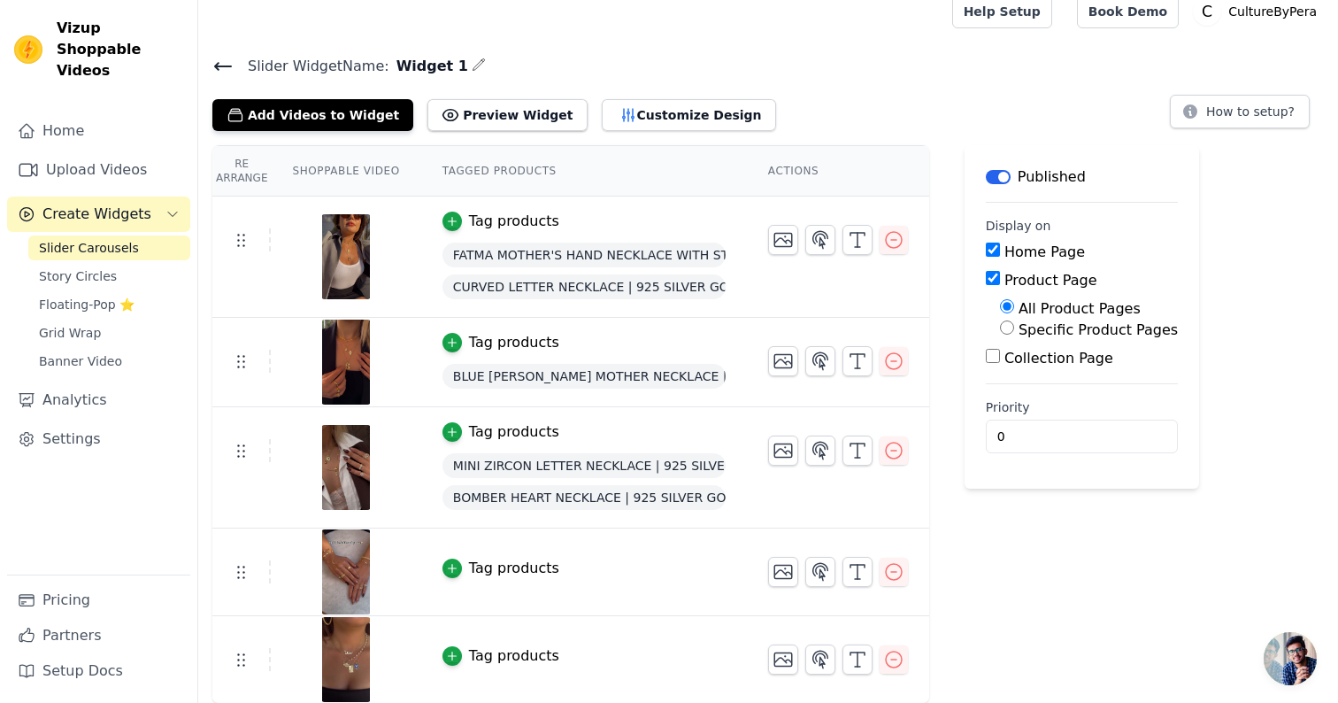
click at [536, 577] on div "Tag products" at bounding box center [514, 568] width 90 height 21
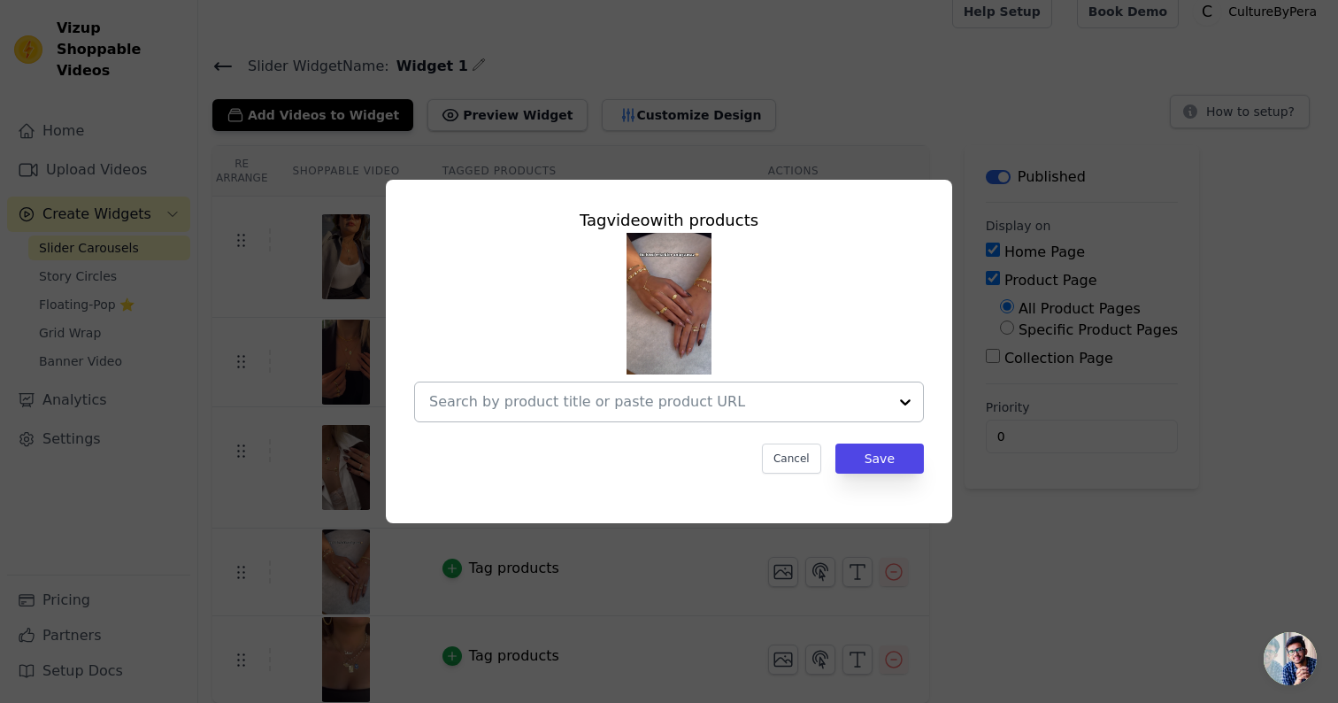
click at [612, 404] on input "text" at bounding box center [658, 401] width 458 height 21
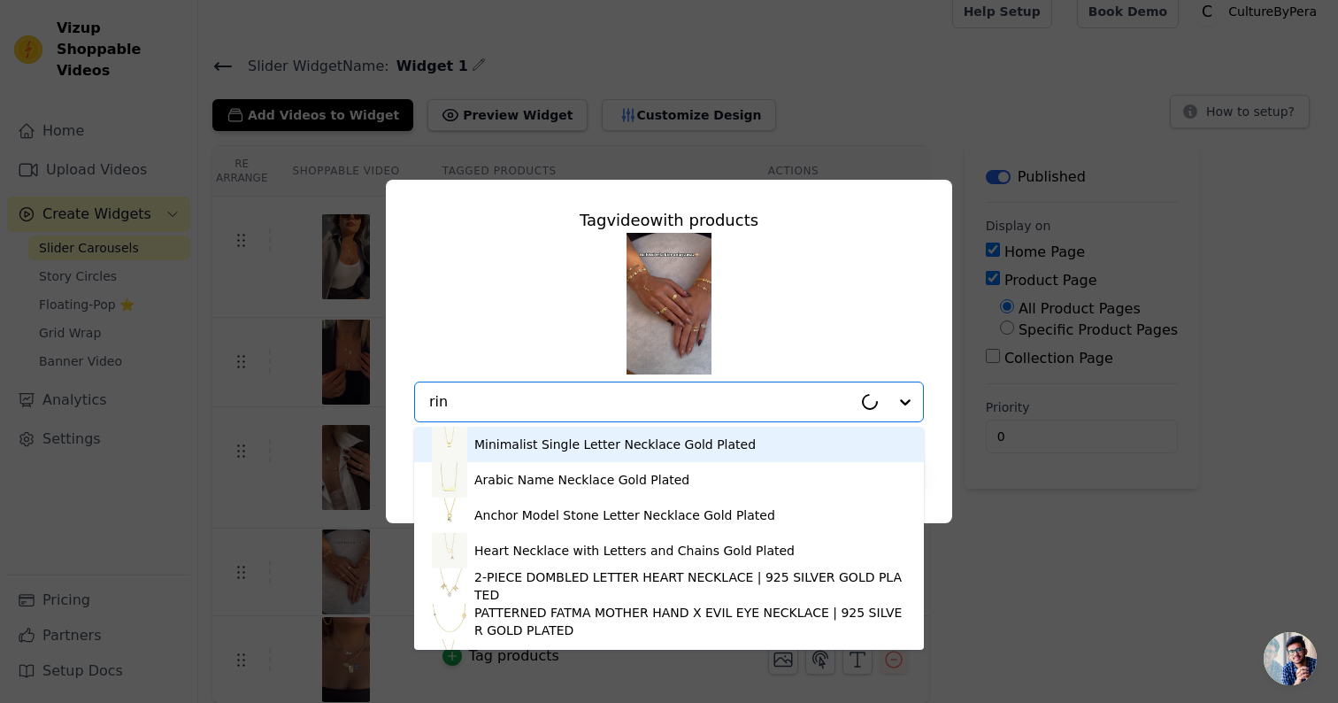
type input "ring"
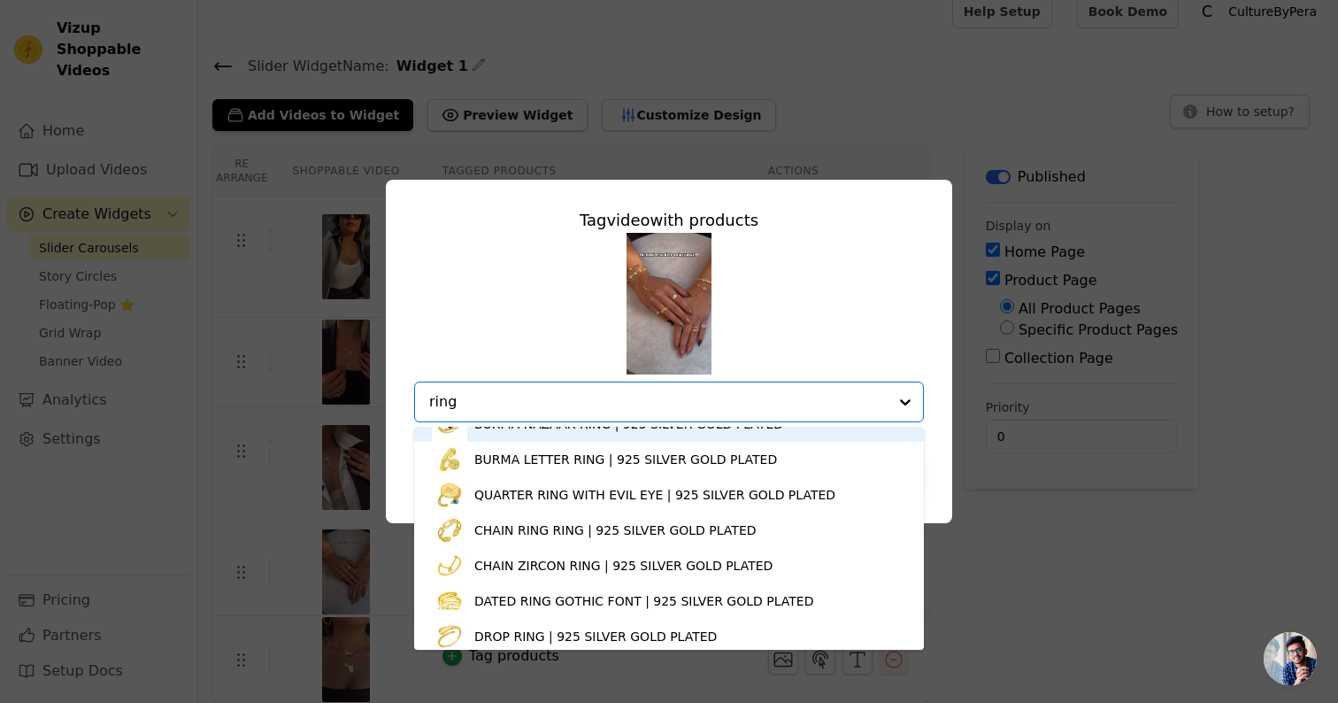
scroll to position [494, 0]
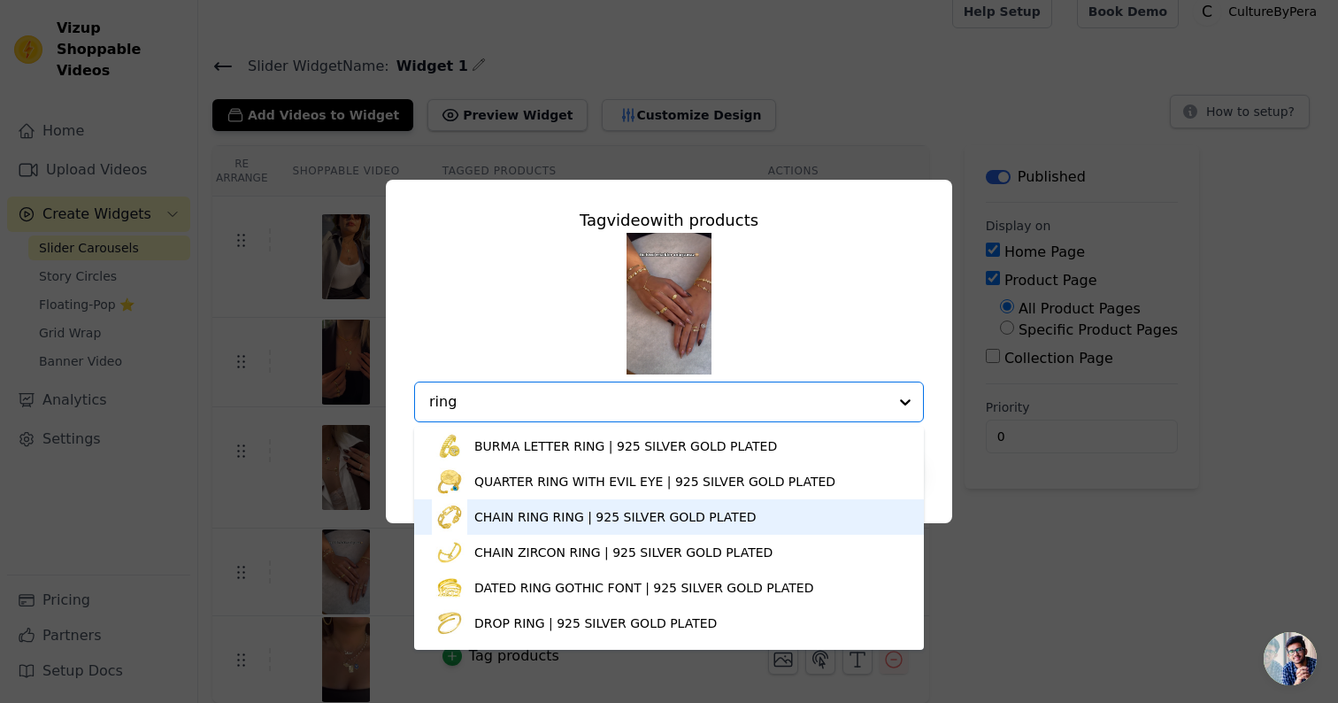
click at [536, 513] on div "CHAIN RING RING | 925 SILVER GOLD PLATED" at bounding box center [615, 517] width 282 height 18
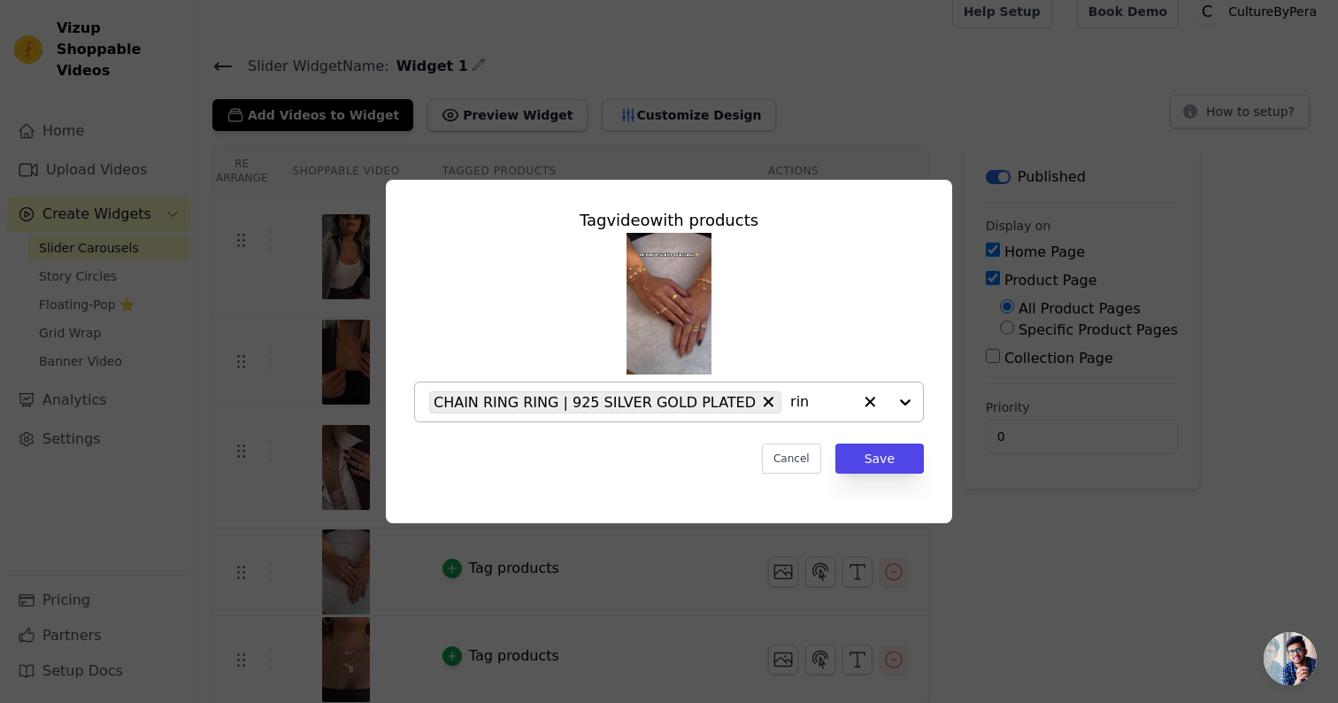
type input "ring"
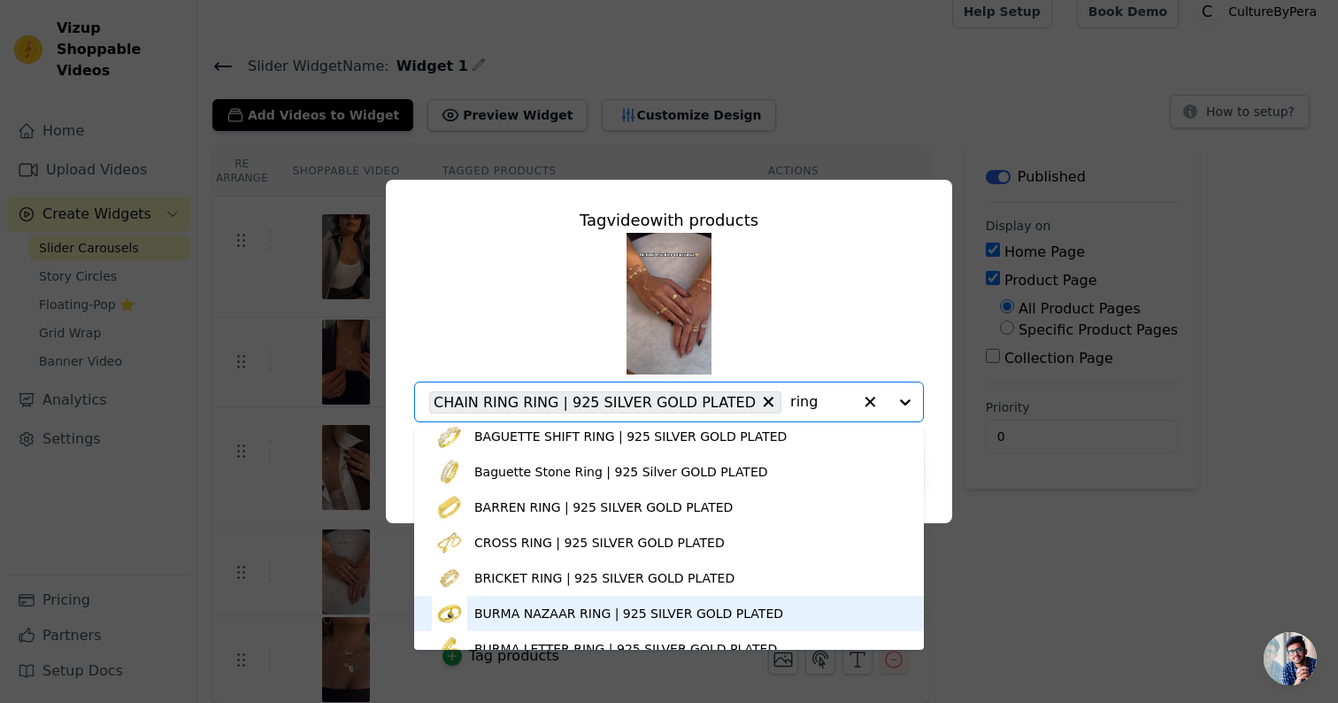
scroll to position [0, 0]
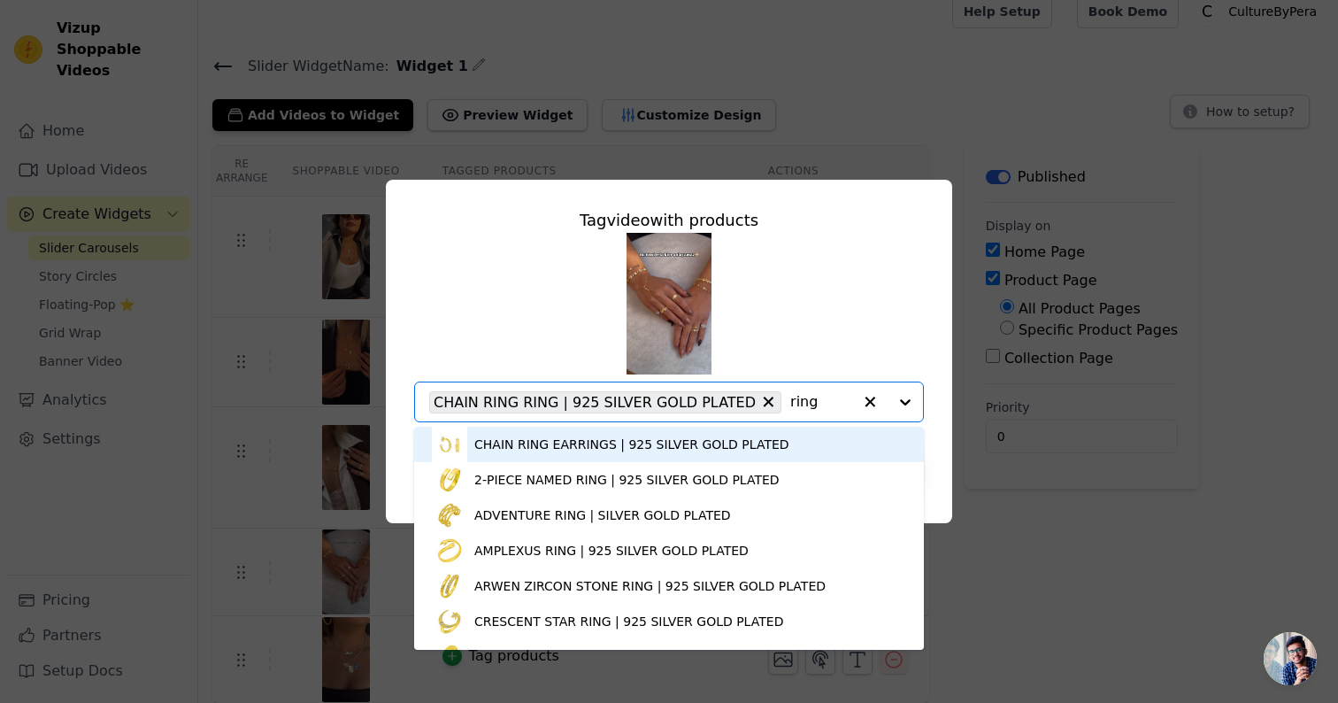
click at [555, 442] on div "CHAIN RING EARRINGS | 925 SILVER GOLD PLATED" at bounding box center [631, 444] width 315 height 18
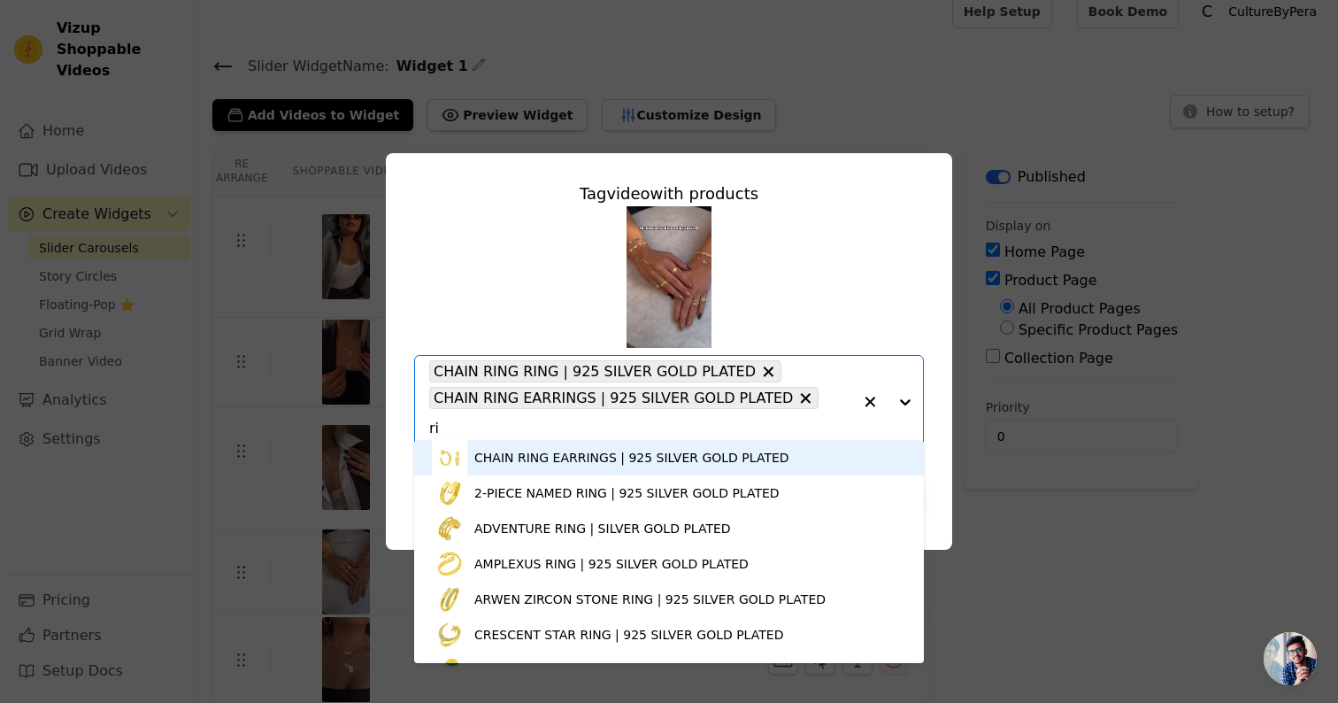
type input "r"
click at [862, 344] on div "CHAIN RING EARRINGS | 925 SILVER GOLD PLATED 2-PIECE NAMED RING | 925 SILVER GO…" at bounding box center [669, 327] width 510 height 242
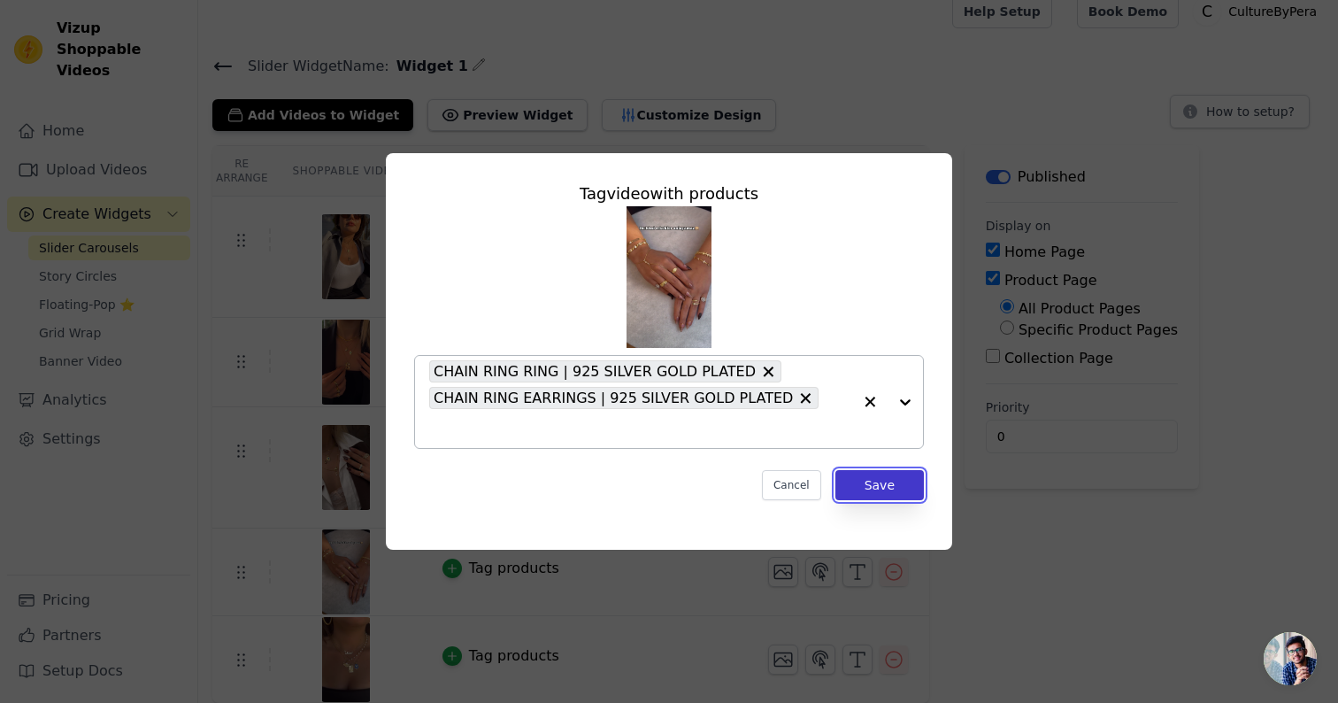
click at [884, 473] on button "Save" at bounding box center [879, 485] width 88 height 30
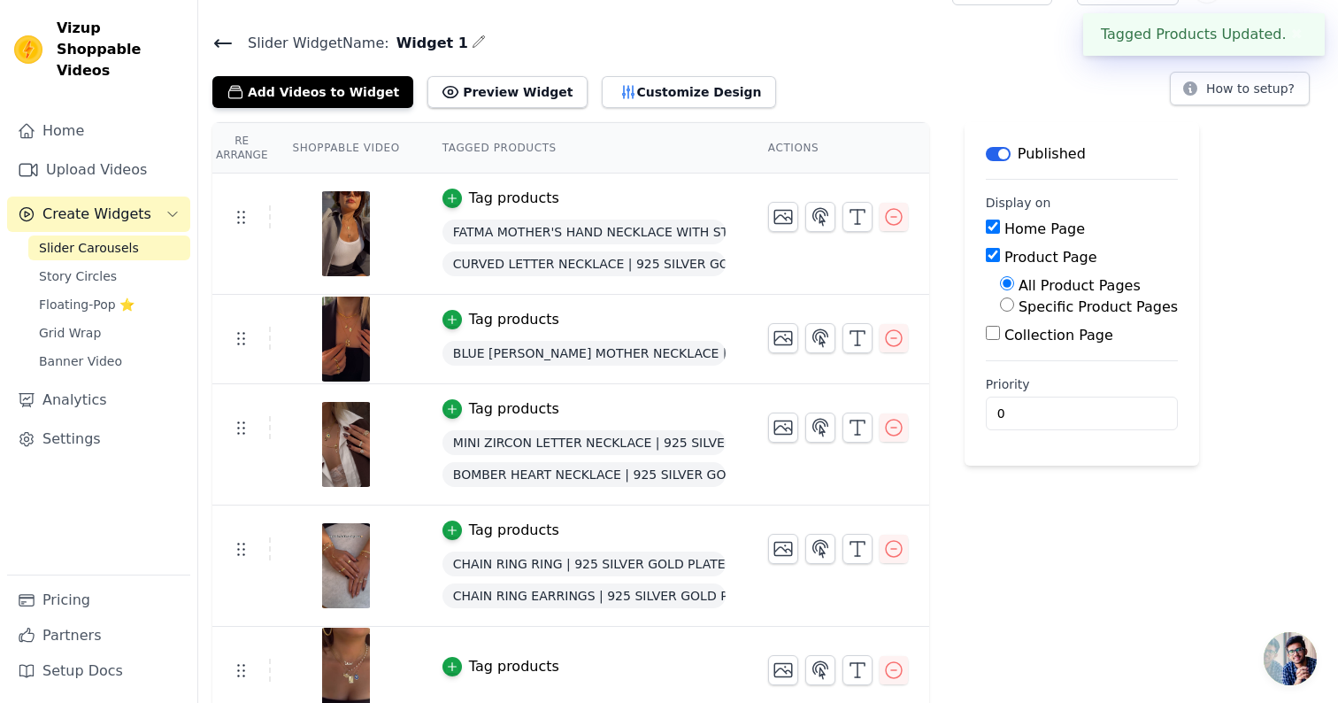
scroll to position [50, 0]
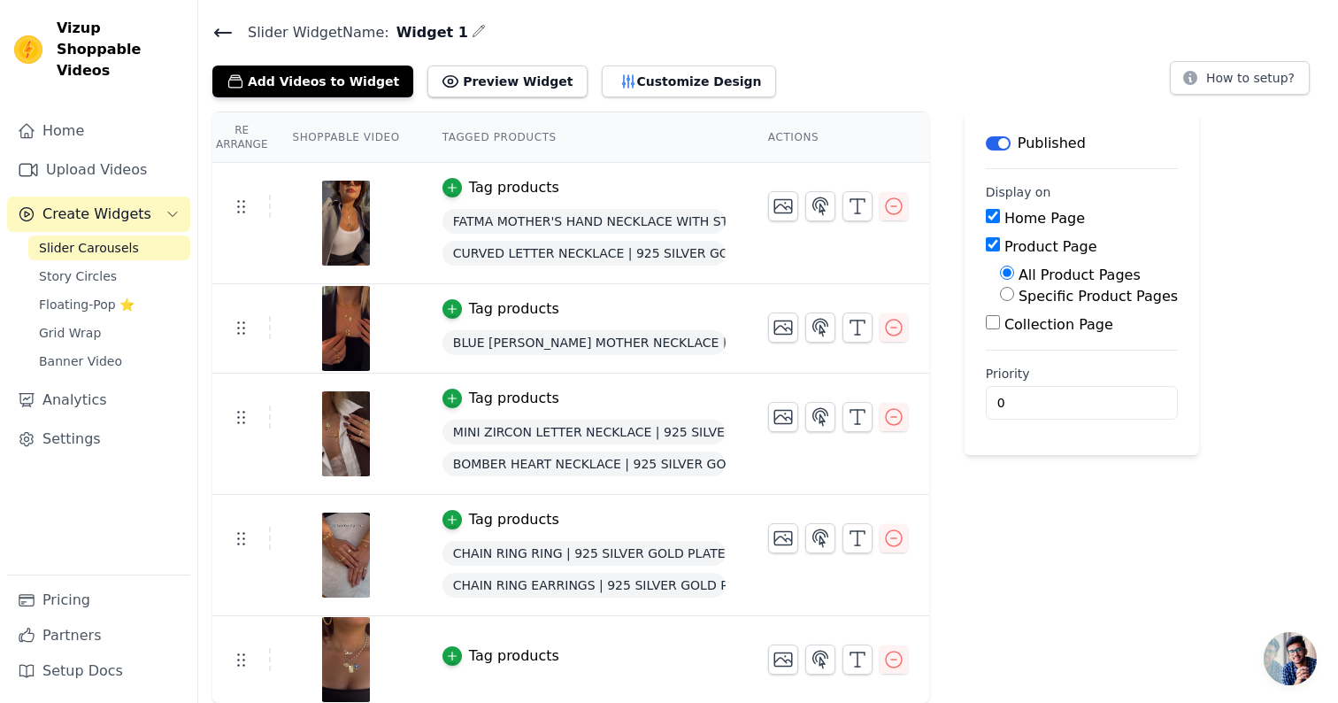
click at [511, 654] on div "Tag products" at bounding box center [514, 655] width 90 height 21
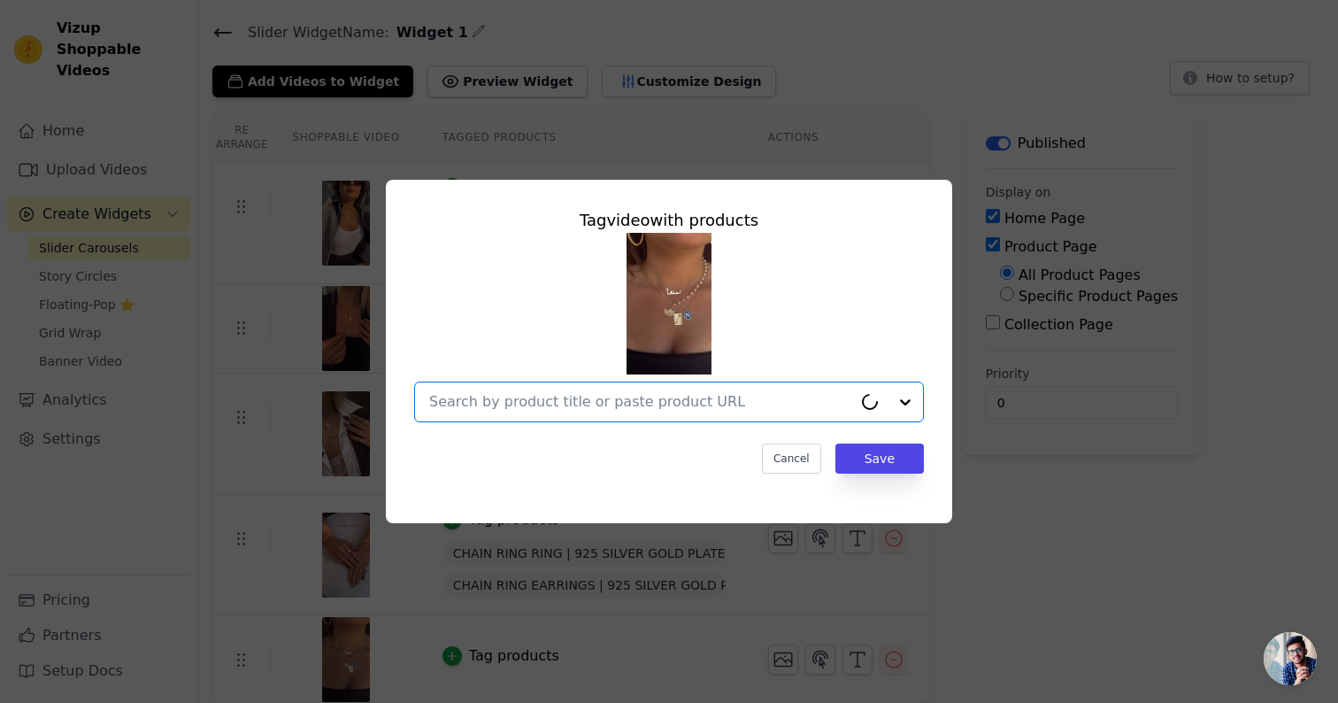
click at [625, 404] on input "text" at bounding box center [640, 401] width 423 height 21
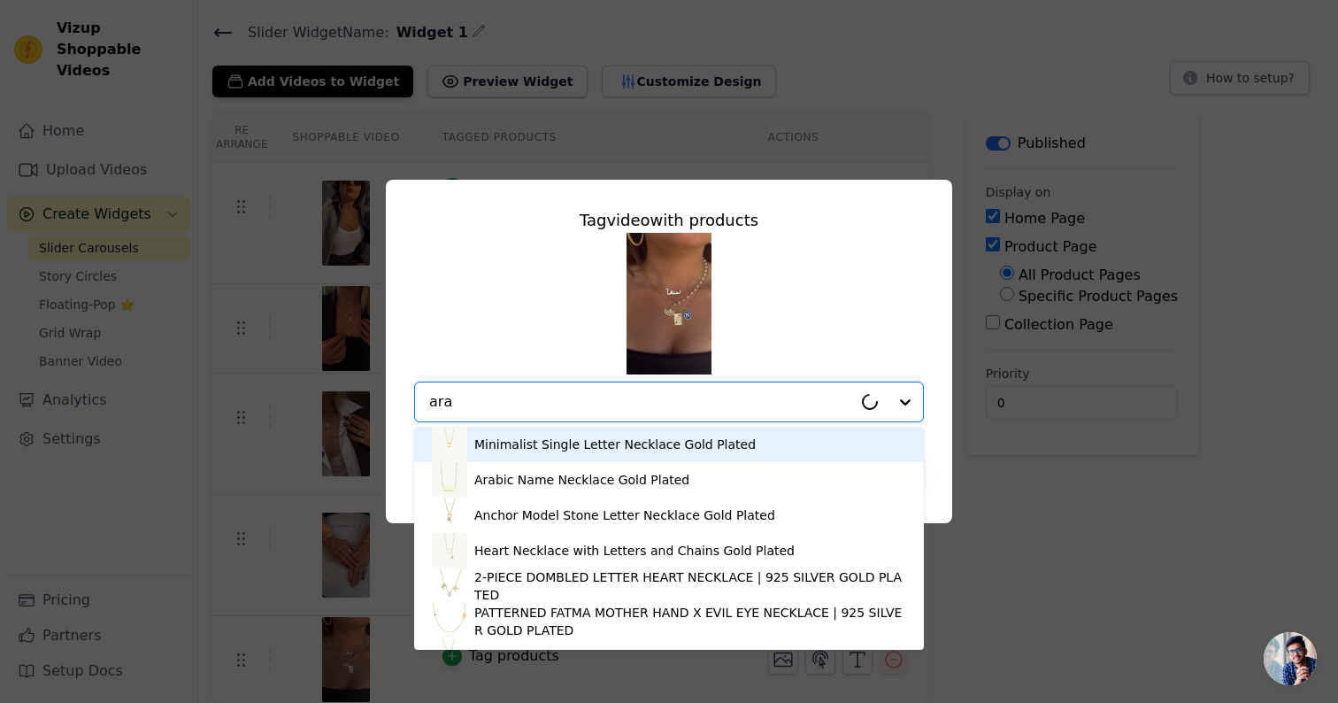
type input "arab"
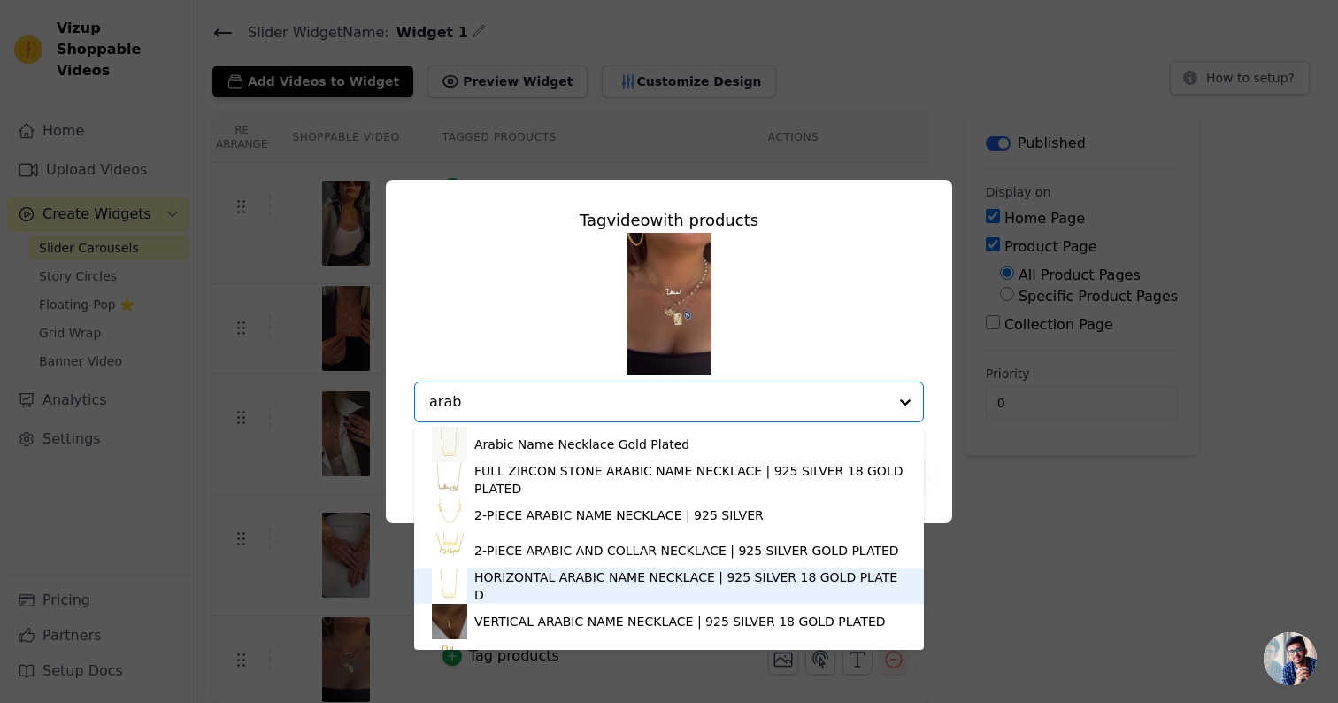
click at [581, 577] on div "HORIZONTAL ARABIC NAME NECKLACE | 925 SILVER 18 GOLD PLATED" at bounding box center [690, 585] width 432 height 35
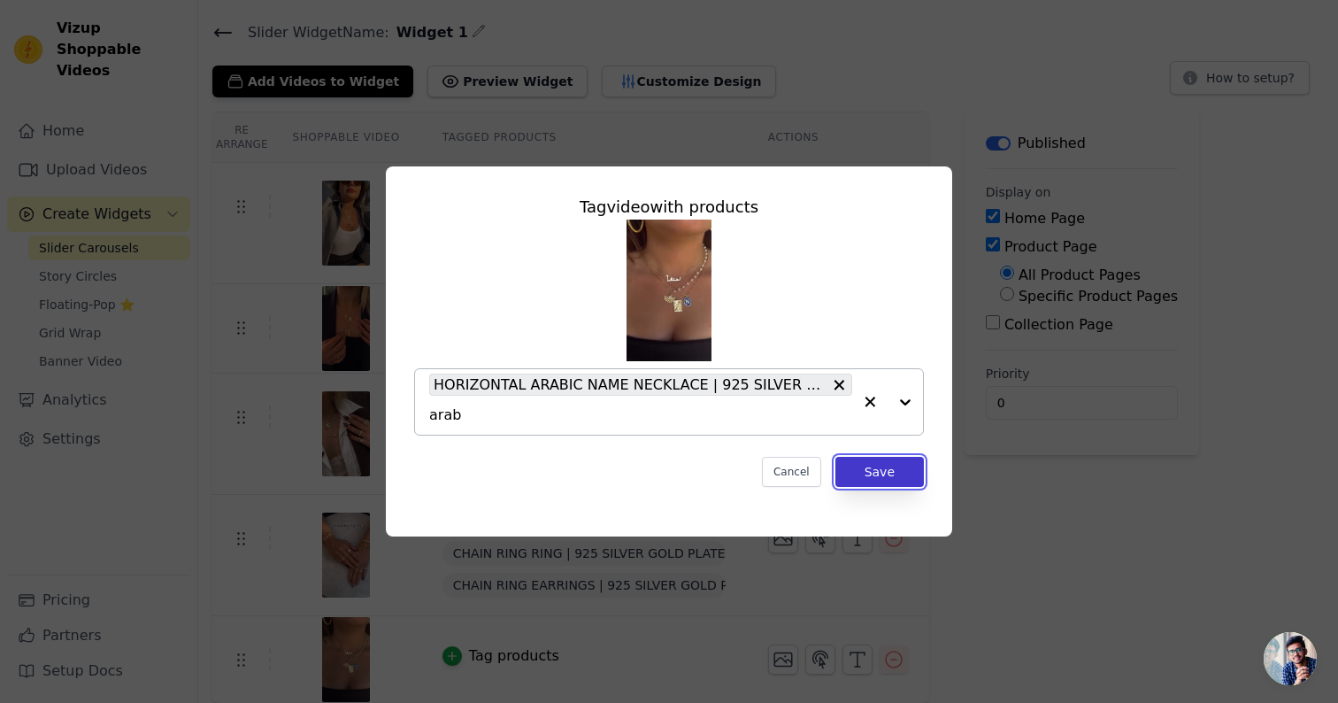
click at [866, 464] on button "Save" at bounding box center [879, 472] width 88 height 30
